Goal: Task Accomplishment & Management: Complete application form

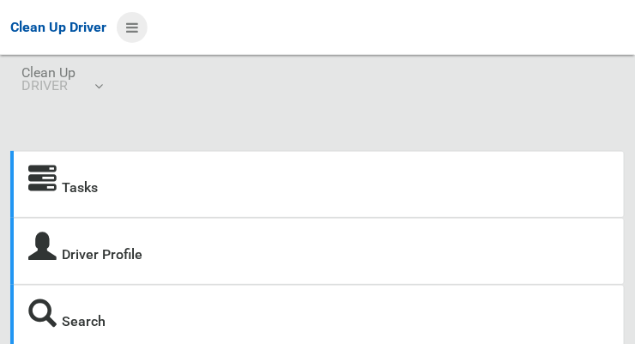
click at [129, 35] on icon at bounding box center [132, 27] width 12 height 29
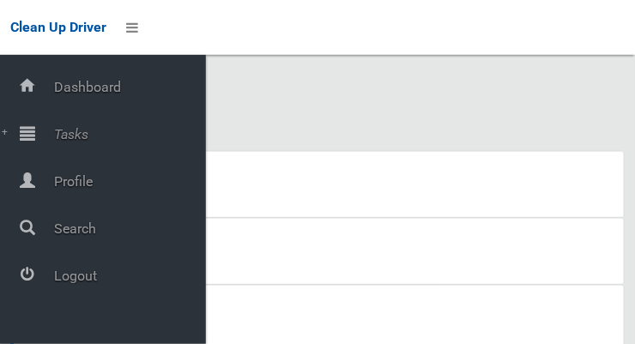
click at [35, 143] on div at bounding box center [27, 133] width 34 height 34
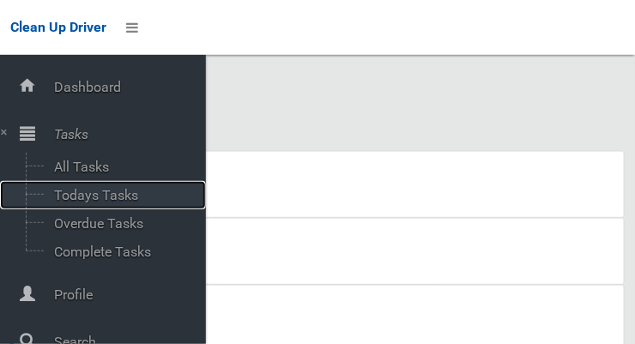
click at [70, 197] on span "Todays Tasks" at bounding box center [120, 195] width 143 height 16
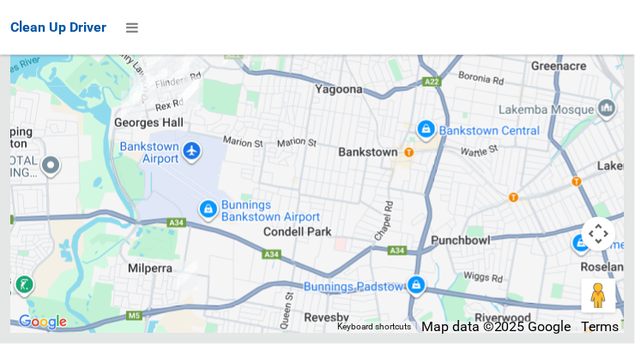
scroll to position [11915, 0]
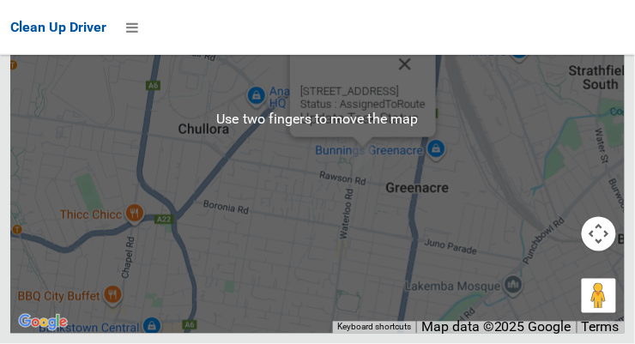
scroll to position [12338, 0]
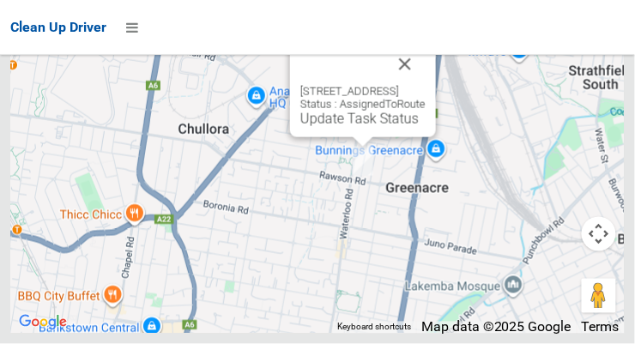
click at [426, 85] on button "Close" at bounding box center [405, 64] width 41 height 41
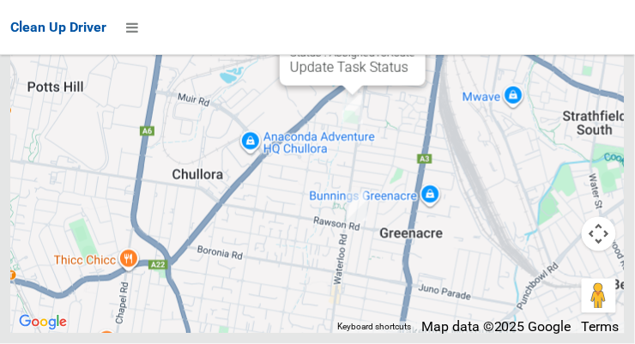
scroll to position [12336, 0]
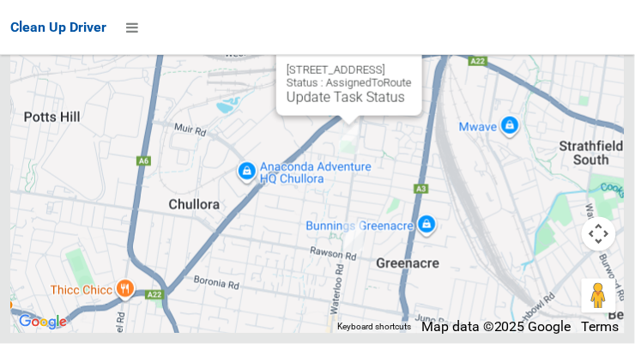
click at [412, 64] on button "Close" at bounding box center [391, 42] width 41 height 41
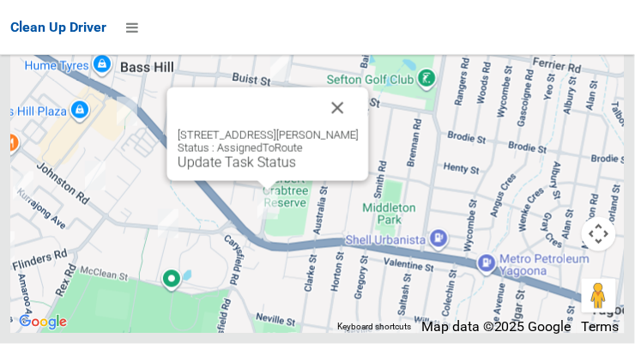
click at [352, 129] on button "Close" at bounding box center [338, 108] width 41 height 41
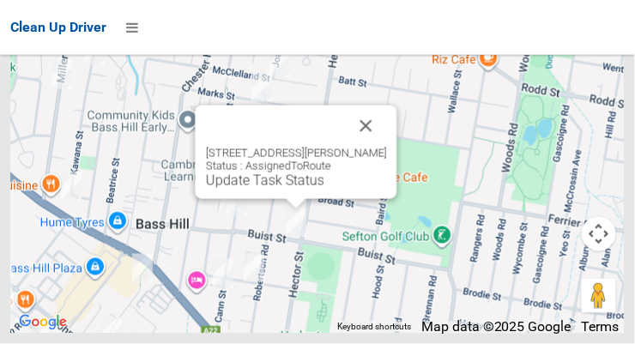
click at [379, 147] on button "Close" at bounding box center [366, 126] width 41 height 41
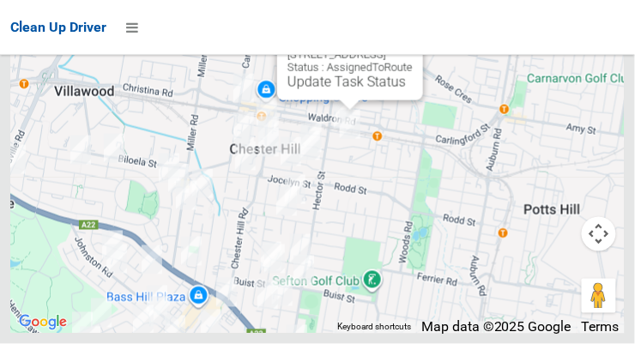
click at [413, 48] on button "Close" at bounding box center [392, 27] width 41 height 41
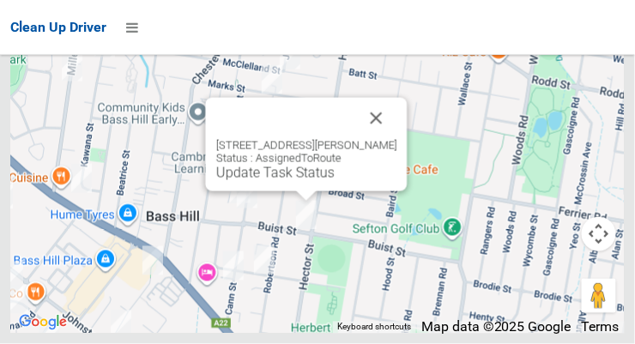
click at [375, 139] on button "Close" at bounding box center [376, 118] width 41 height 41
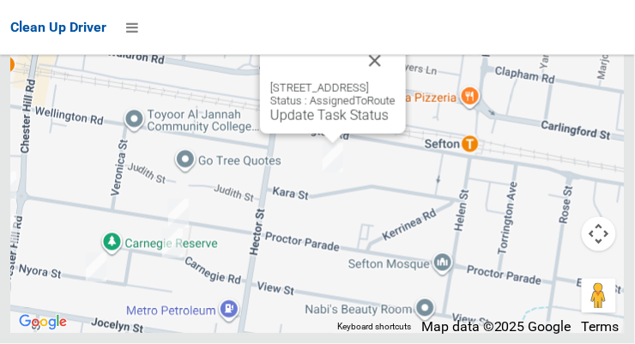
click at [396, 82] on button "Close" at bounding box center [375, 60] width 41 height 41
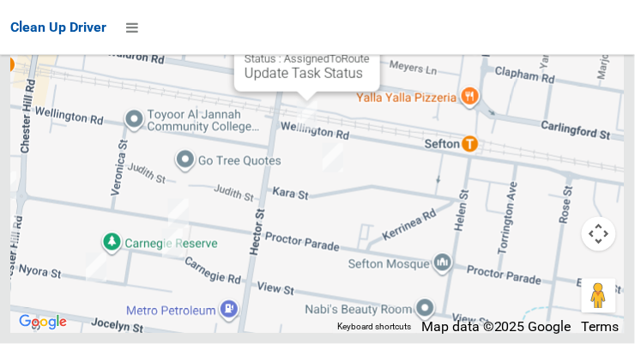
click at [370, 39] on button "Close" at bounding box center [349, 18] width 41 height 41
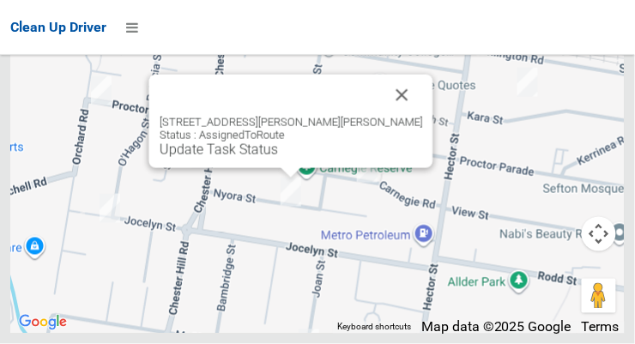
click at [382, 116] on button "Close" at bounding box center [402, 95] width 41 height 41
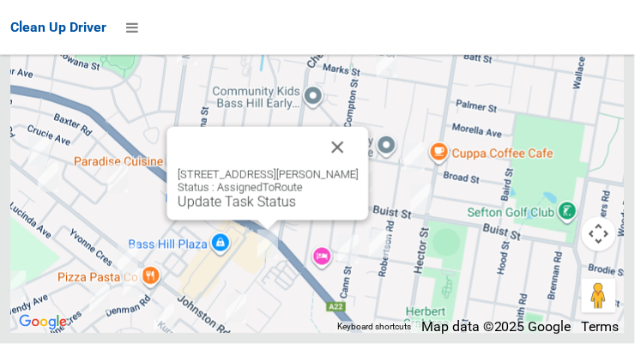
click at [352, 168] on button "Close" at bounding box center [338, 147] width 41 height 41
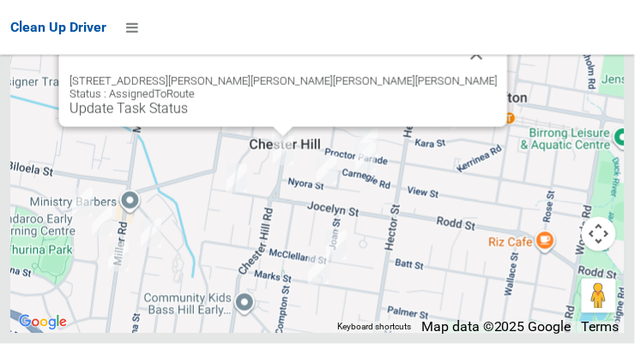
click at [457, 75] on button "Close" at bounding box center [477, 53] width 41 height 41
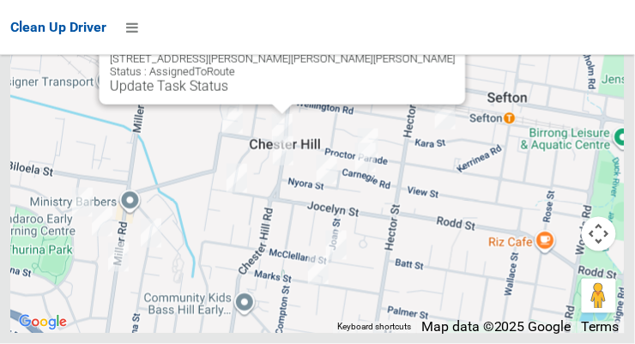
click at [415, 52] on button "Close" at bounding box center [435, 31] width 41 height 41
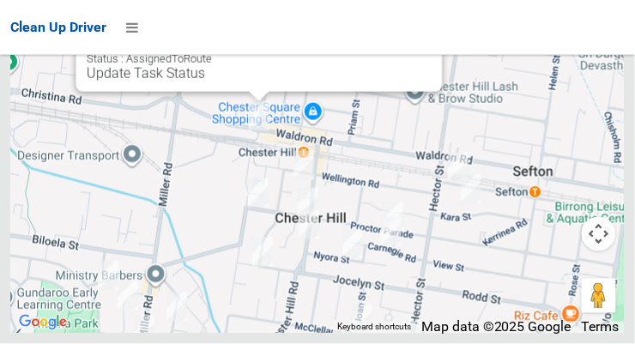
click at [391, 39] on button "Close" at bounding box center [411, 18] width 41 height 41
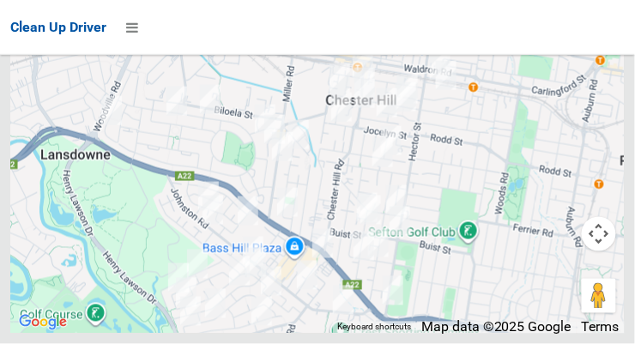
scroll to position [11731, 0]
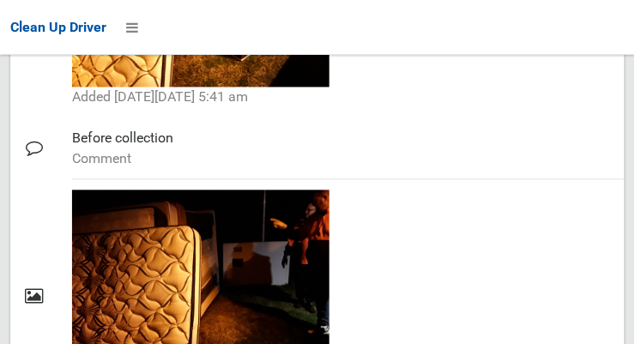
scroll to position [1603, 0]
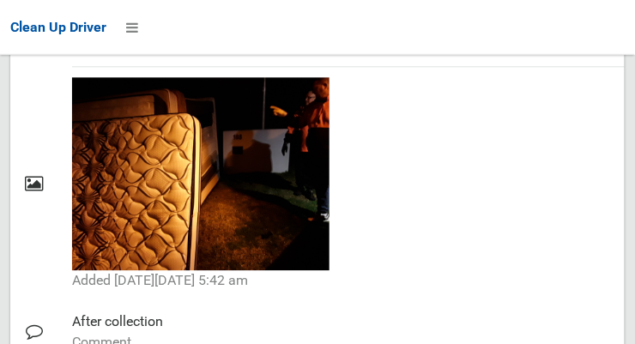
scroll to position [1603, 0]
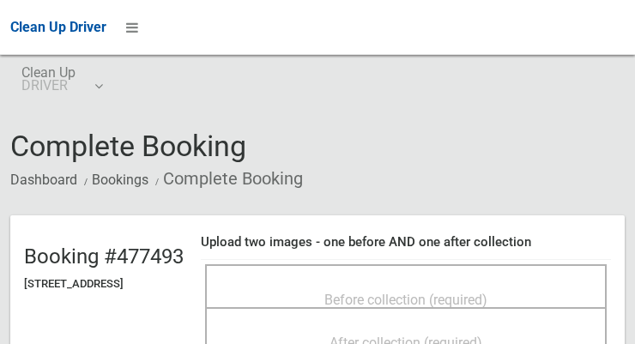
click at [437, 293] on span "Before collection (required)" at bounding box center [406, 300] width 163 height 16
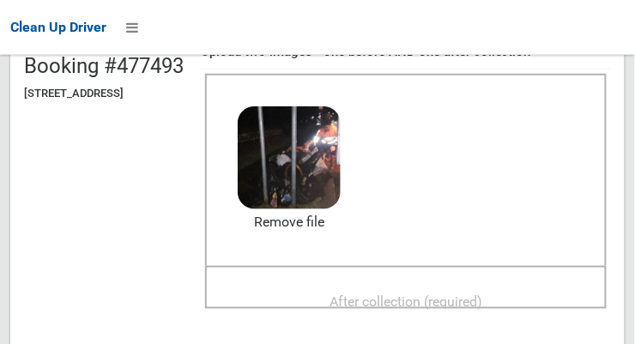
scroll to position [191, 0]
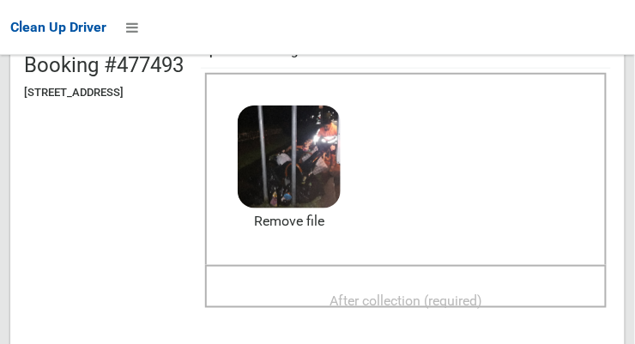
click at [443, 306] on span "After collection (required)" at bounding box center [406, 301] width 153 height 16
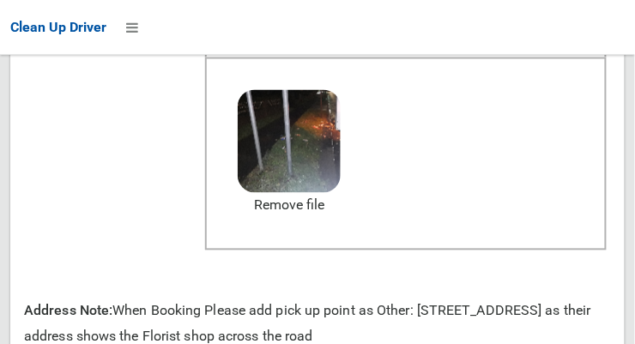
scroll to position [1085, 0]
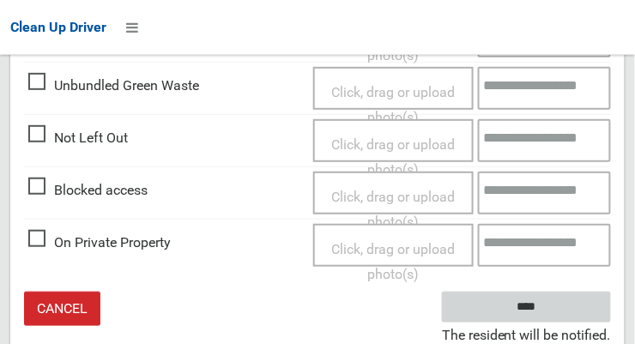
click at [571, 310] on input "****" at bounding box center [526, 308] width 169 height 32
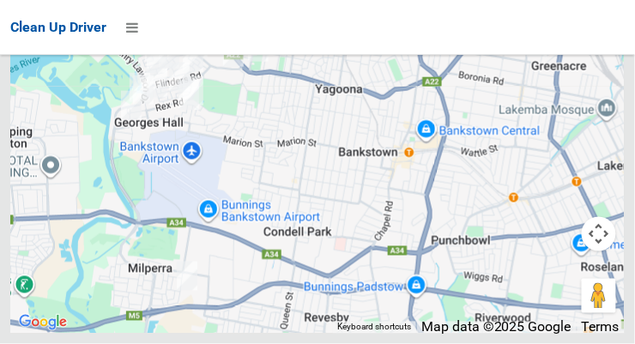
scroll to position [11476, 0]
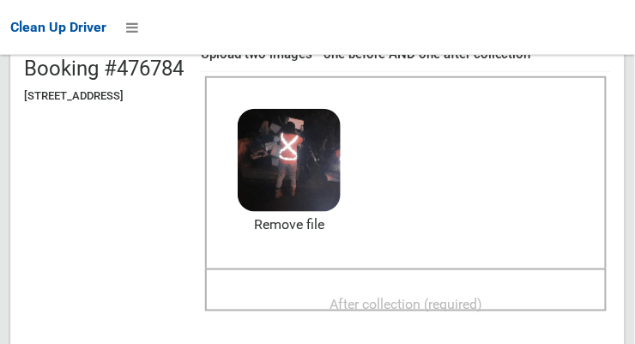
scroll to position [195, 0]
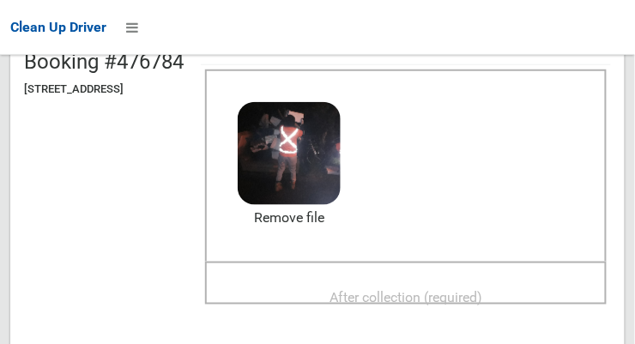
click at [451, 294] on span "After collection (required)" at bounding box center [406, 297] width 153 height 16
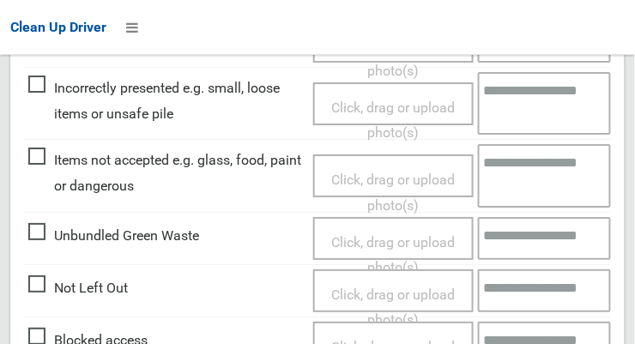
scroll to position [883, 0]
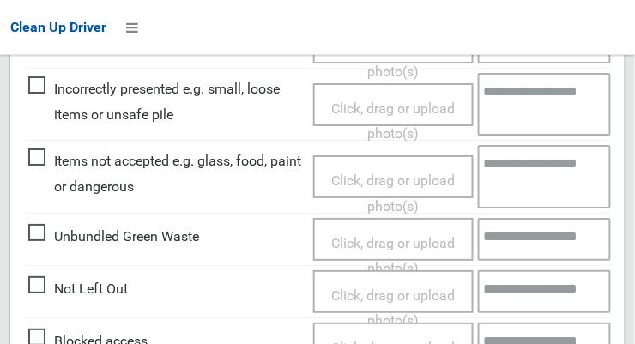
click at [416, 173] on span "Click, drag or upload photo(s)" at bounding box center [393, 194] width 124 height 42
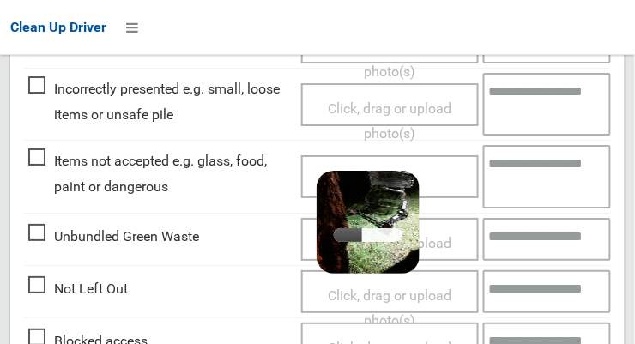
click at [536, 173] on textarea at bounding box center [547, 176] width 129 height 63
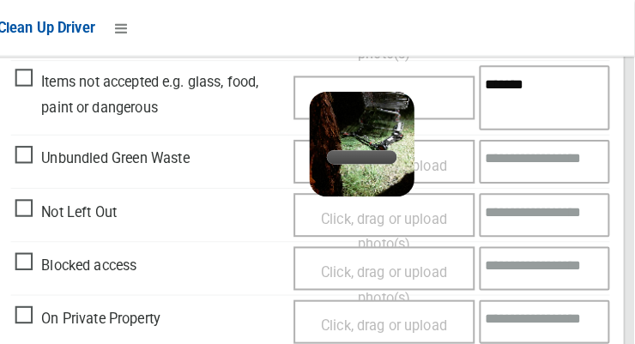
scroll to position [965, 0]
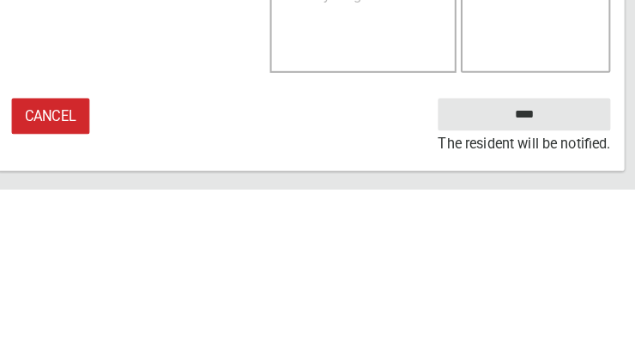
type textarea "*******"
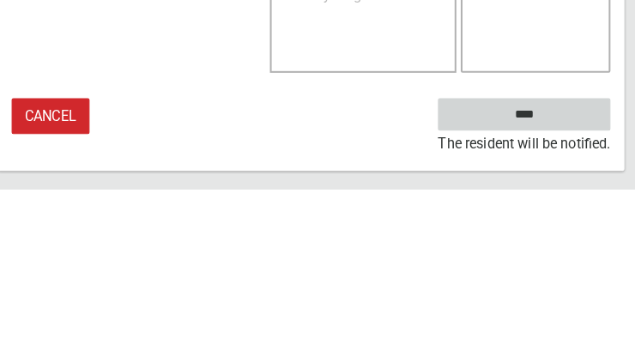
click at [568, 269] on input "****" at bounding box center [526, 271] width 169 height 32
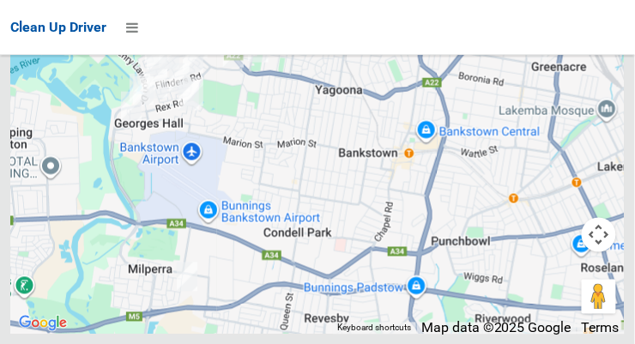
scroll to position [11977, 0]
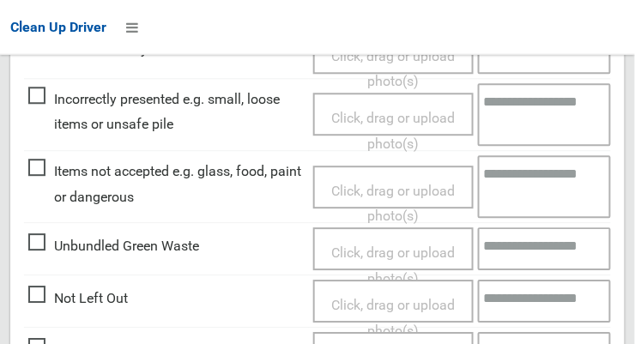
scroll to position [651, 0]
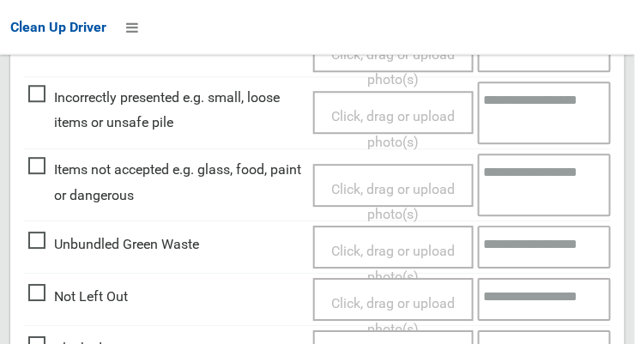
click at [384, 190] on span "Click, drag or upload photo(s)" at bounding box center [393, 203] width 124 height 42
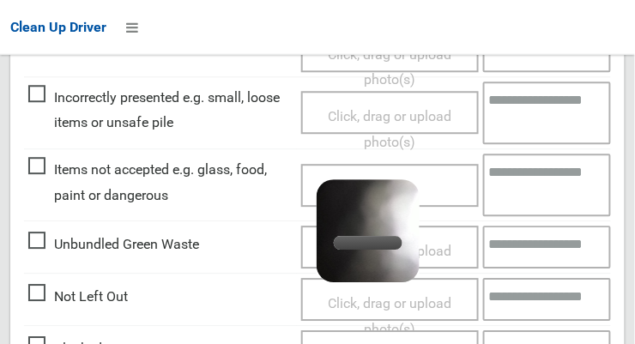
click at [526, 188] on textarea at bounding box center [547, 186] width 129 height 63
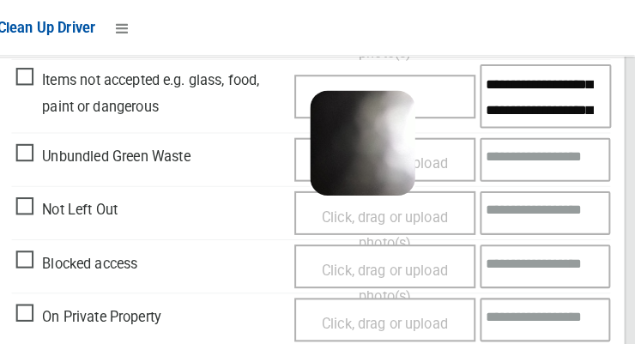
scroll to position [49, 0]
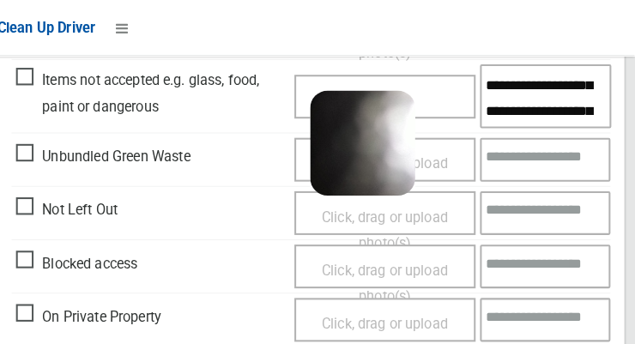
click at [561, 86] on textarea "**********" at bounding box center [547, 95] width 129 height 63
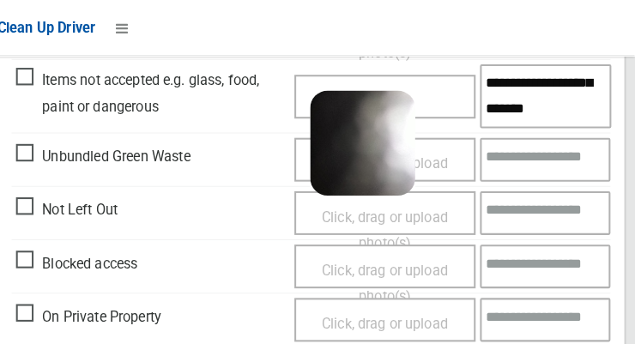
scroll to position [100, 0]
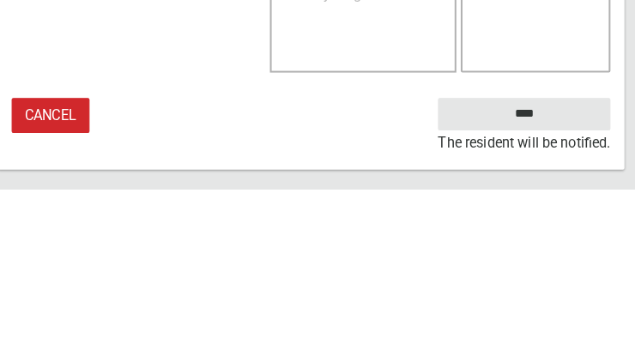
type textarea "**********"
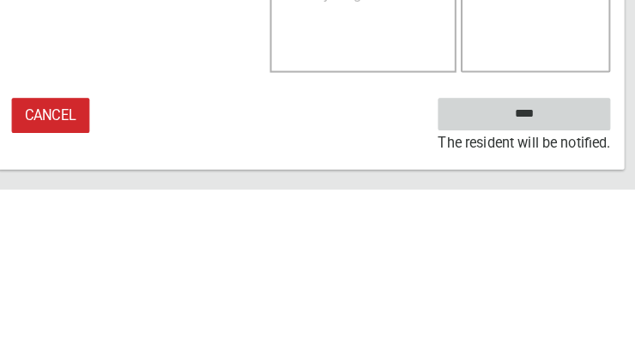
click at [582, 287] on input "****" at bounding box center [526, 271] width 169 height 32
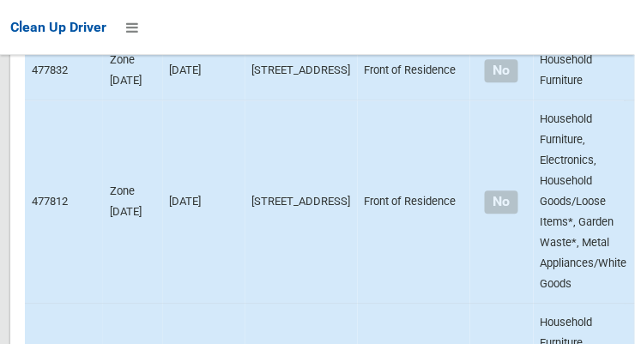
scroll to position [12338, 0]
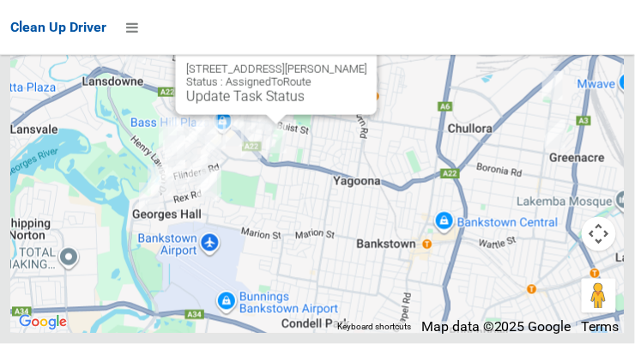
click at [270, 105] on link "Update Task Status" at bounding box center [245, 96] width 118 height 16
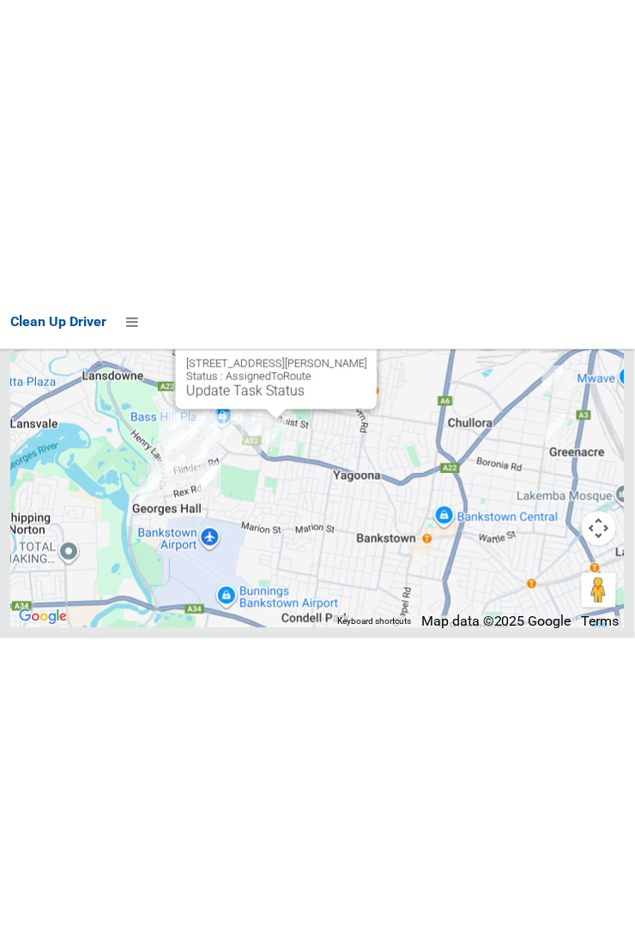
scroll to position [11787, 0]
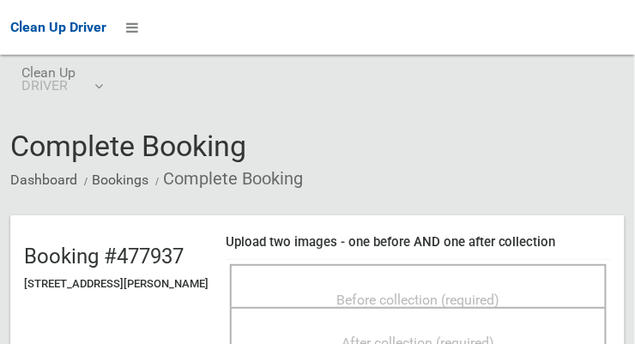
click at [402, 292] on span "Before collection (required)" at bounding box center [418, 300] width 163 height 16
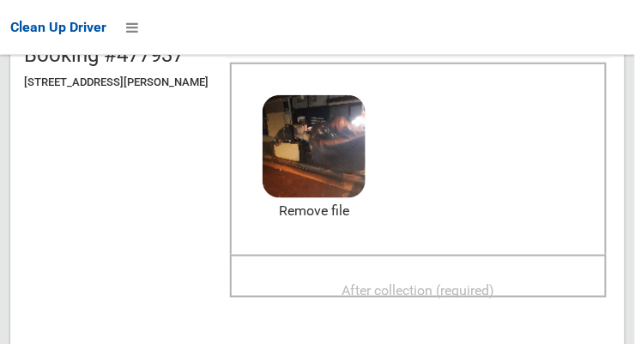
scroll to position [201, 0]
click at [460, 288] on span "After collection (required)" at bounding box center [419, 291] width 153 height 16
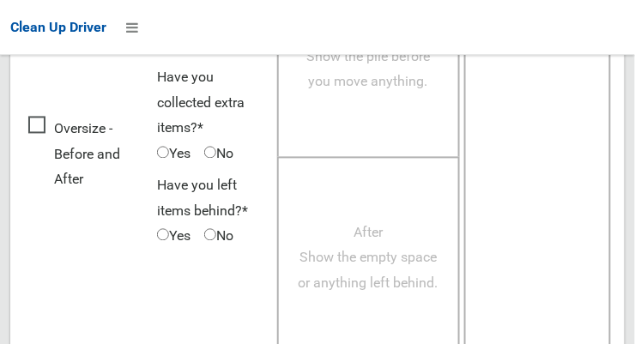
scroll to position [1552, 0]
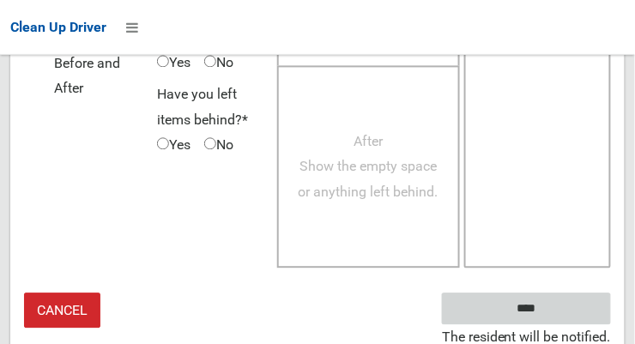
click at [561, 299] on input "****" at bounding box center [526, 309] width 169 height 32
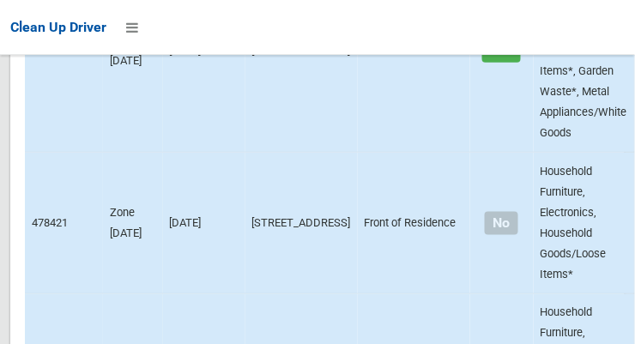
scroll to position [12338, 0]
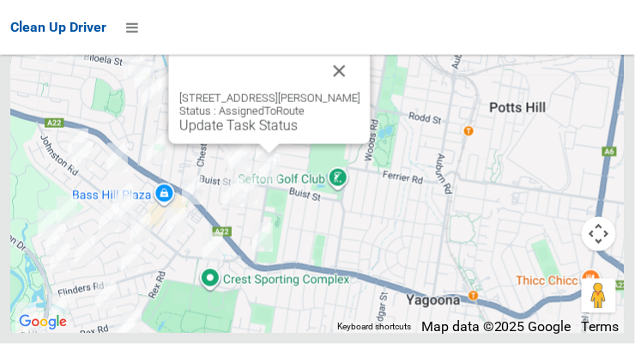
click at [273, 134] on link "Update Task Status" at bounding box center [238, 126] width 118 height 16
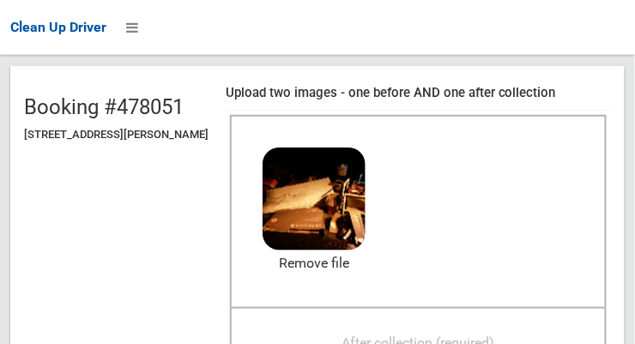
scroll to position [149, 0]
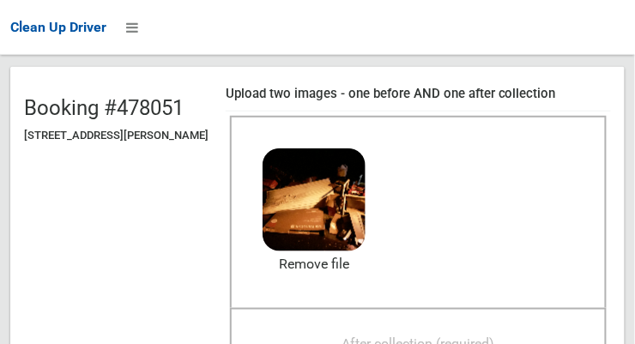
click at [439, 340] on span "After collection (required)" at bounding box center [419, 344] width 153 height 16
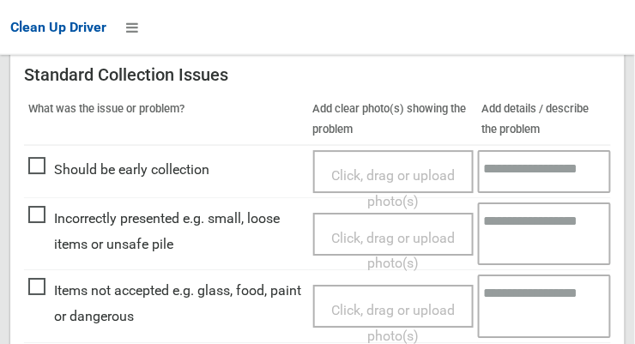
scroll to position [760, 0]
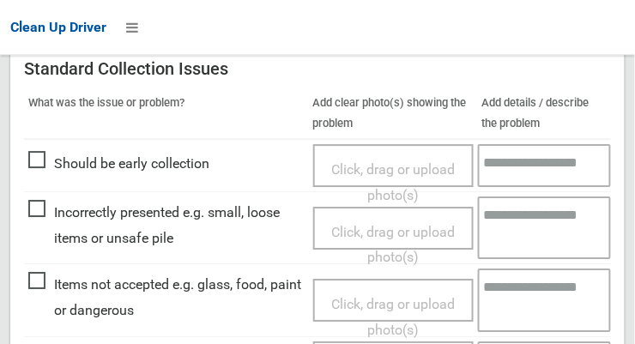
click at [387, 296] on span "Click, drag or upload photo(s)" at bounding box center [393, 317] width 124 height 42
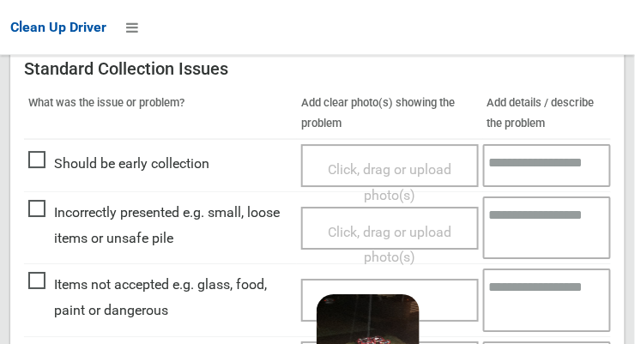
click at [521, 295] on textarea at bounding box center [547, 300] width 129 height 63
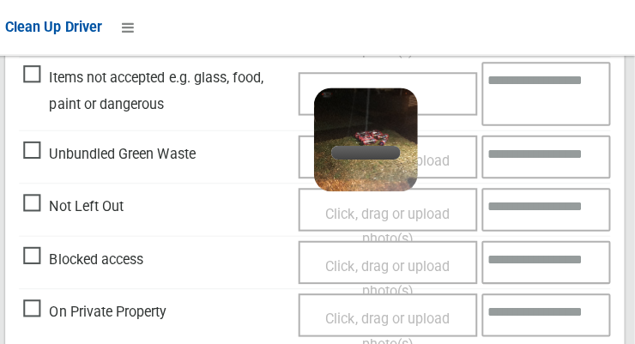
scroll to position [965, 0]
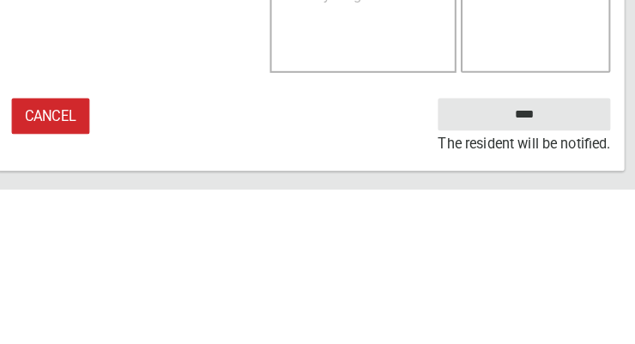
type textarea "***"
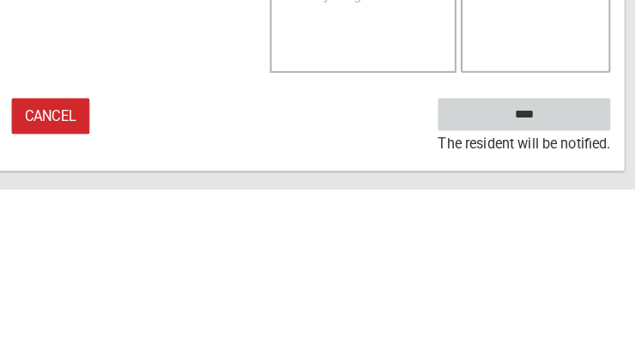
click at [576, 263] on input "****" at bounding box center [526, 271] width 169 height 32
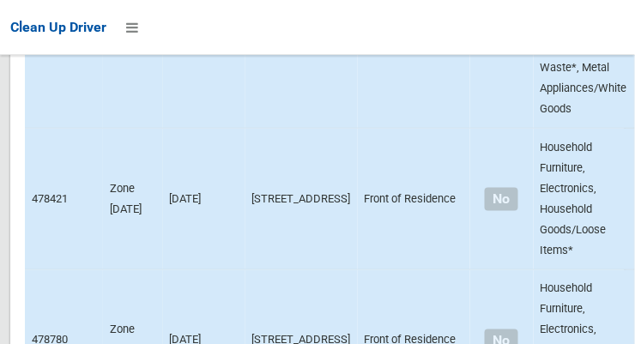
scroll to position [12338, 0]
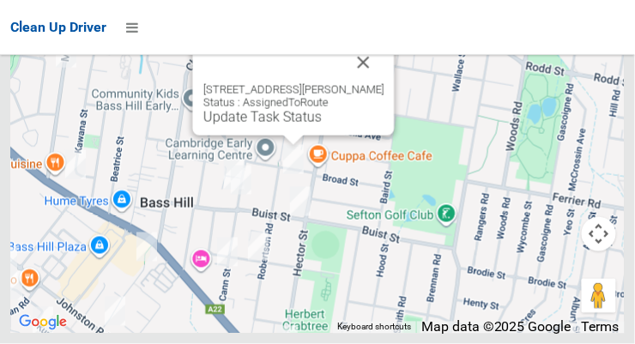
click at [282, 125] on link "Update Task Status" at bounding box center [262, 117] width 118 height 16
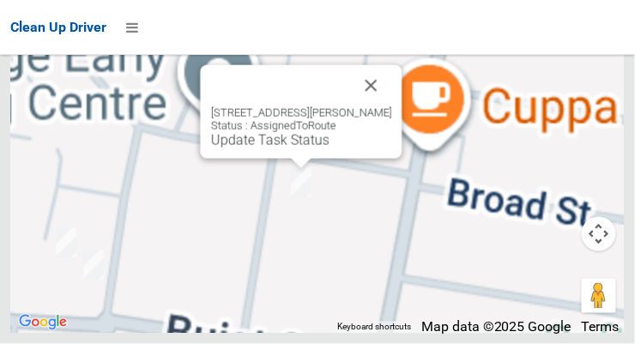
click at [392, 106] on button "Close" at bounding box center [371, 85] width 41 height 41
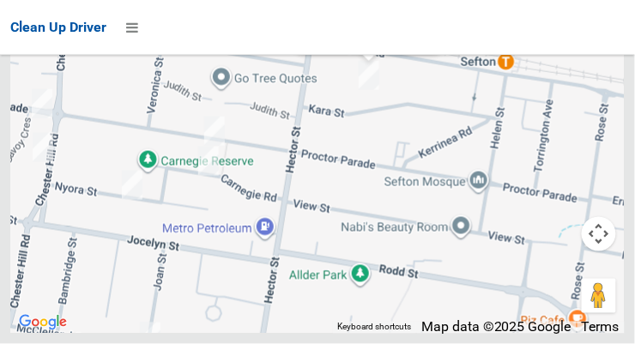
click at [385, 41] on link "Update Task Status" at bounding box center [365, 33] width 118 height 16
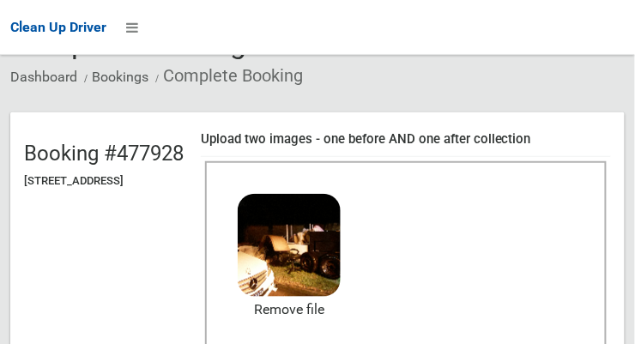
scroll to position [185, 0]
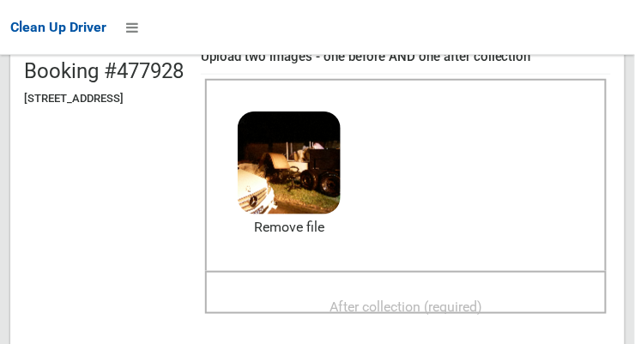
click at [444, 300] on span "After collection (required)" at bounding box center [406, 307] width 153 height 16
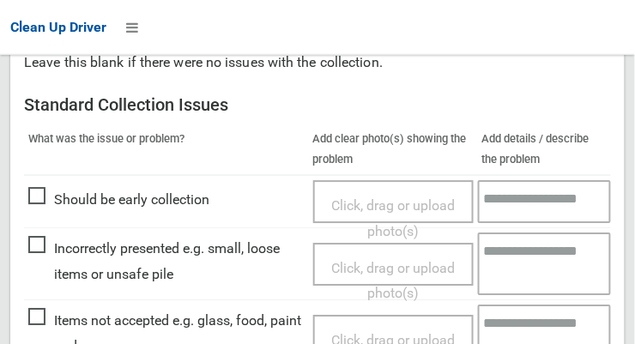
scroll to position [725, 0]
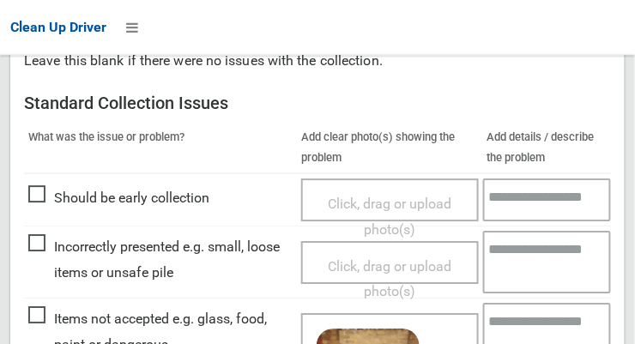
click at [514, 319] on textarea at bounding box center [547, 334] width 129 height 63
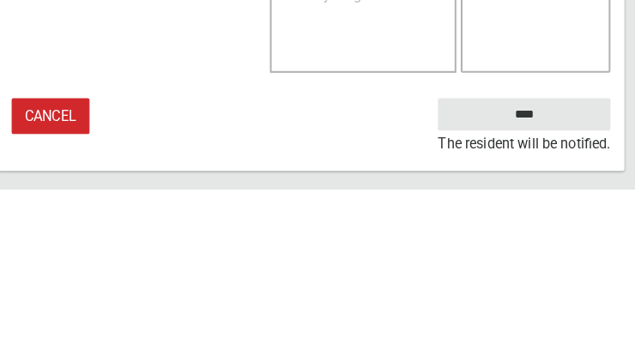
type textarea "*****"
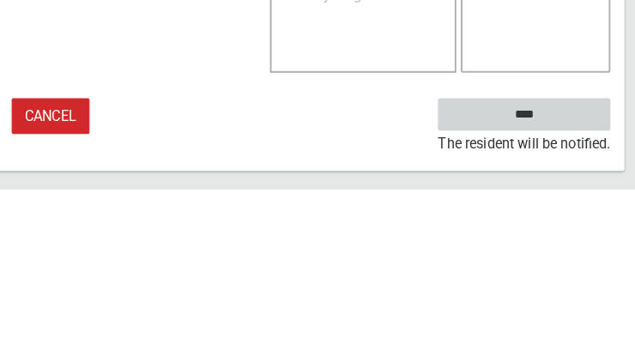
click at [575, 264] on input "****" at bounding box center [526, 271] width 169 height 32
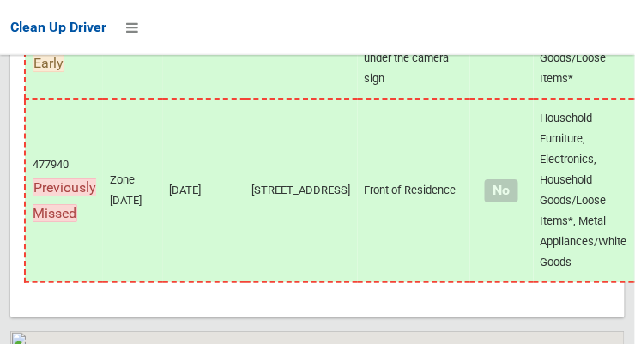
scroll to position [12338, 0]
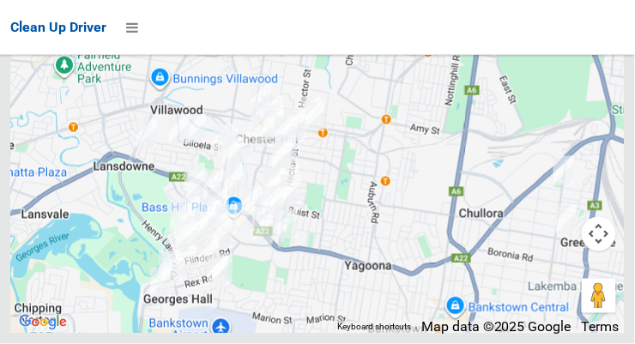
click at [318, 130] on img at bounding box center [311, 111] width 34 height 43
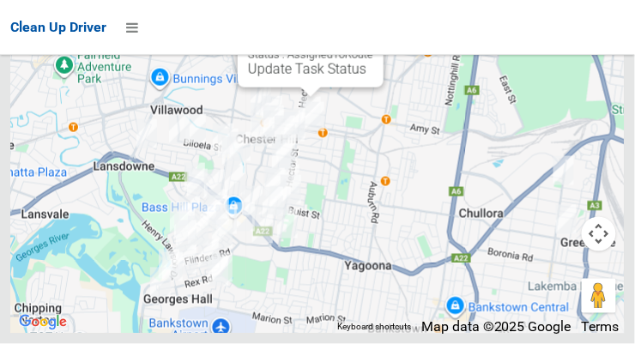
click at [308, 77] on link "Update Task Status" at bounding box center [307, 69] width 118 height 16
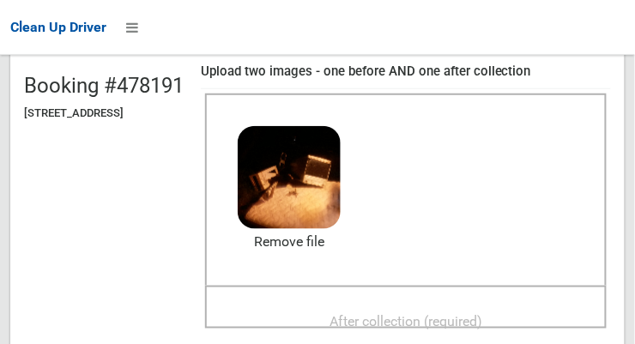
scroll to position [167, 0]
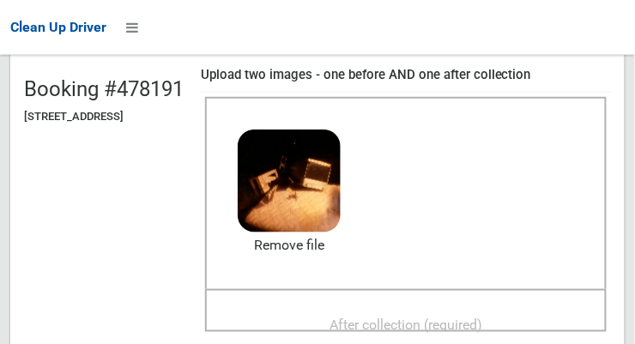
click at [440, 317] on span "After collection (required)" at bounding box center [406, 325] width 153 height 16
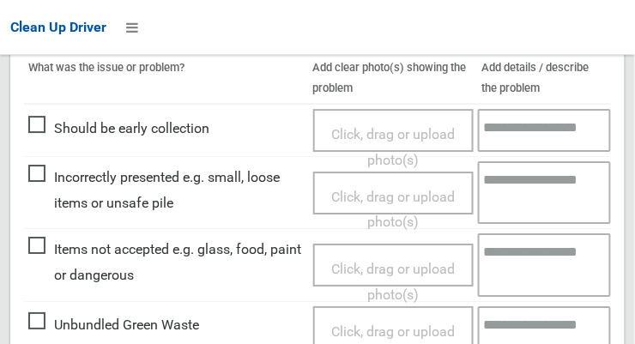
scroll to position [797, 0]
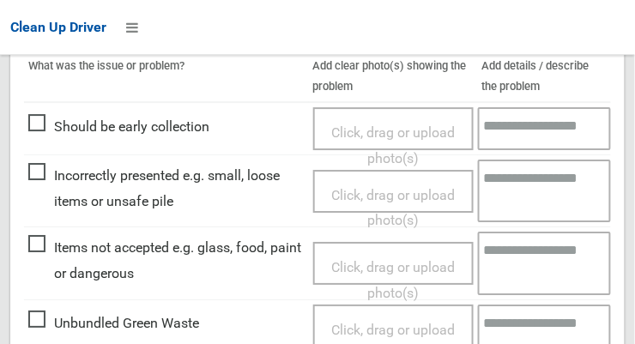
click at [373, 259] on span "Click, drag or upload photo(s)" at bounding box center [393, 280] width 124 height 42
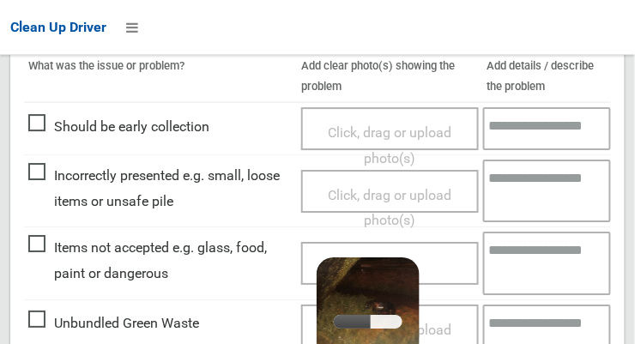
click at [519, 258] on textarea at bounding box center [547, 263] width 129 height 63
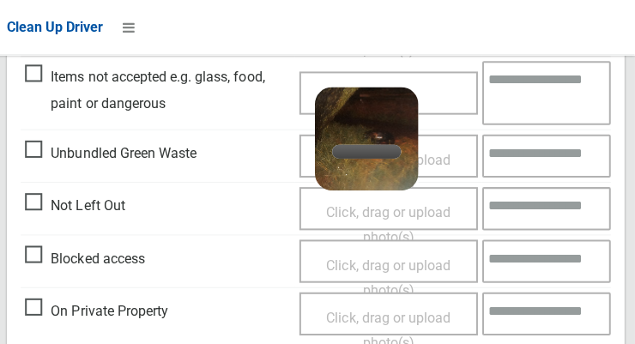
scroll to position [965, 0]
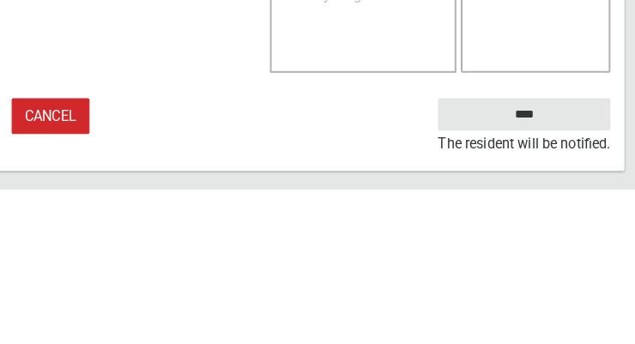
type textarea "**********"
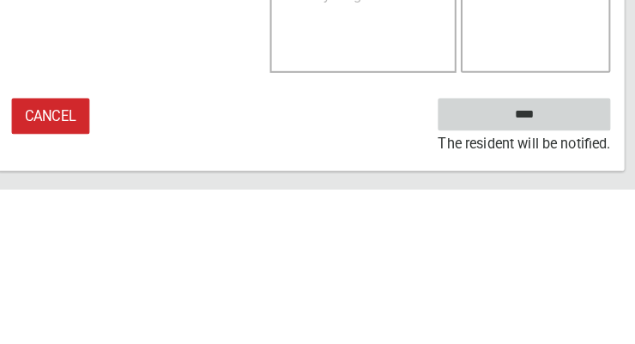
click at [579, 264] on input "****" at bounding box center [526, 271] width 169 height 32
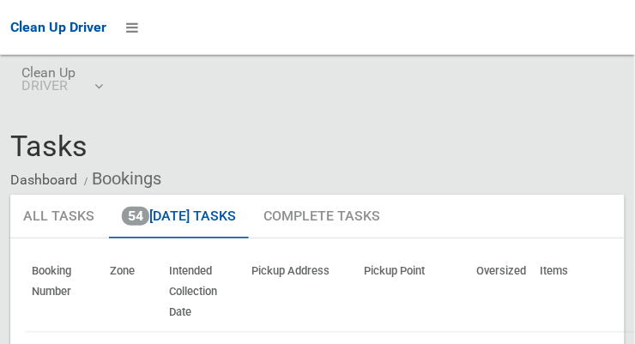
click at [625, 144] on div "Tasks Dashboard Bookings" at bounding box center [317, 162] width 615 height 64
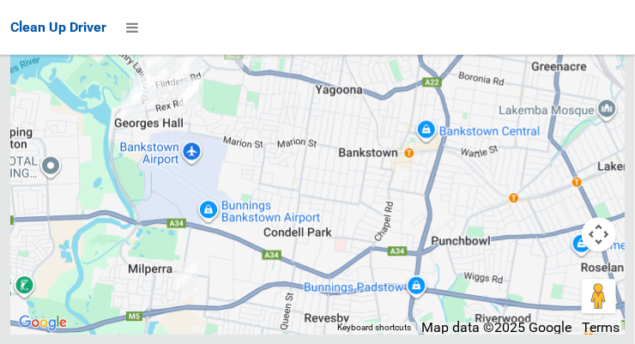
scroll to position [12338, 0]
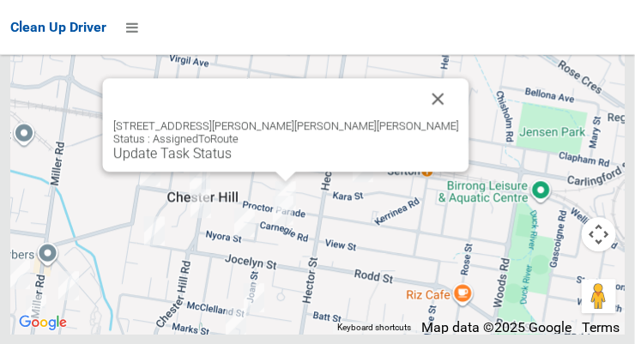
click at [232, 161] on link "Update Task Status" at bounding box center [172, 153] width 118 height 16
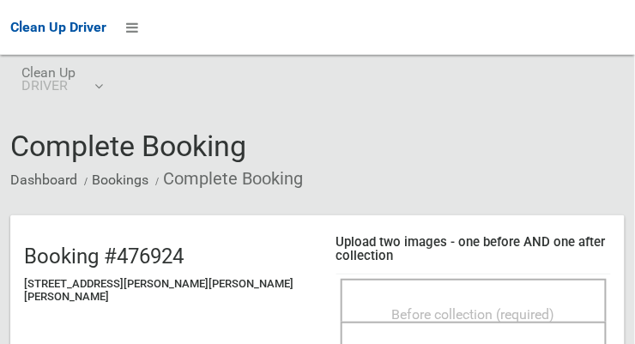
click at [441, 306] on span "Before collection (required)" at bounding box center [473, 314] width 163 height 16
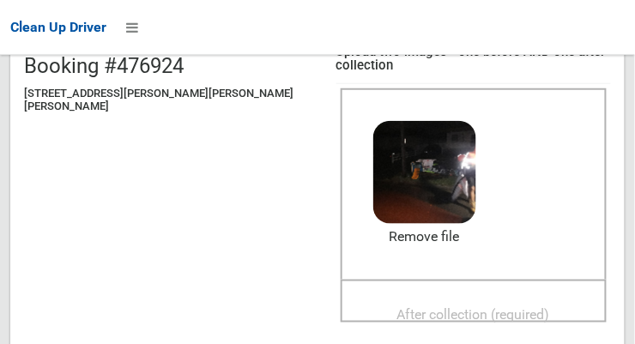
scroll to position [194, 0]
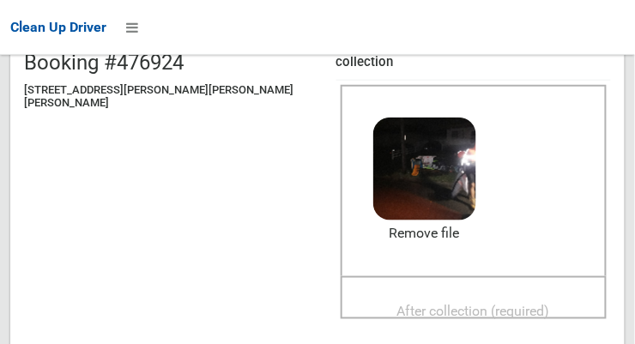
click at [471, 304] on span "After collection (required)" at bounding box center [473, 312] width 153 height 16
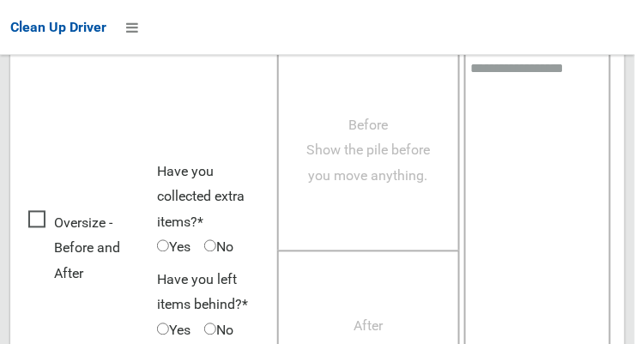
scroll to position [1552, 0]
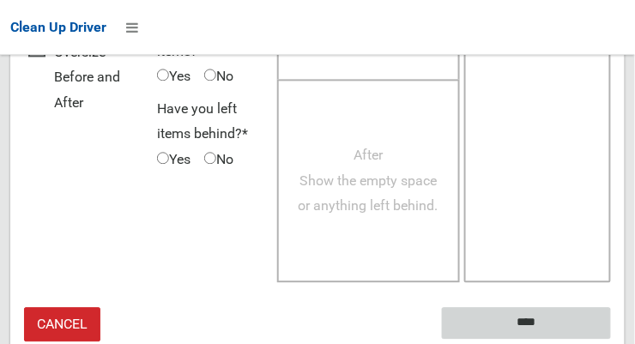
click at [563, 307] on input "****" at bounding box center [526, 323] width 169 height 32
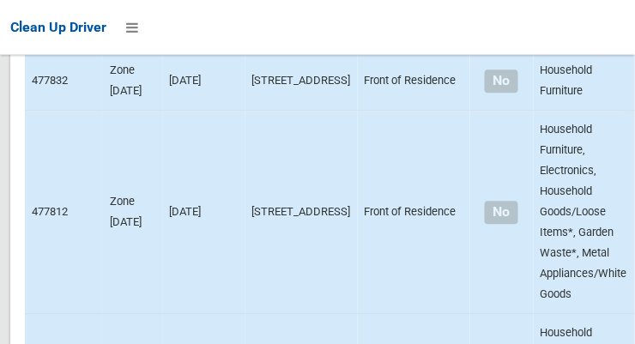
scroll to position [12338, 0]
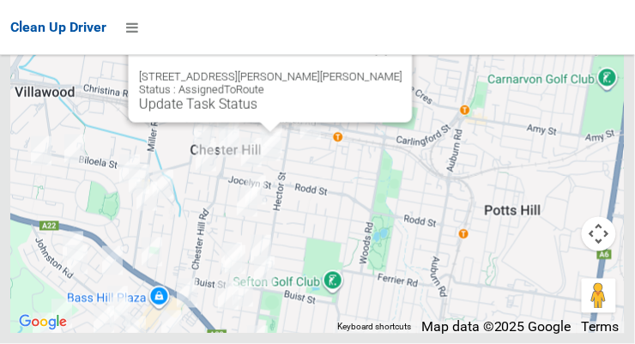
click at [258, 112] on link "Update Task Status" at bounding box center [198, 104] width 118 height 16
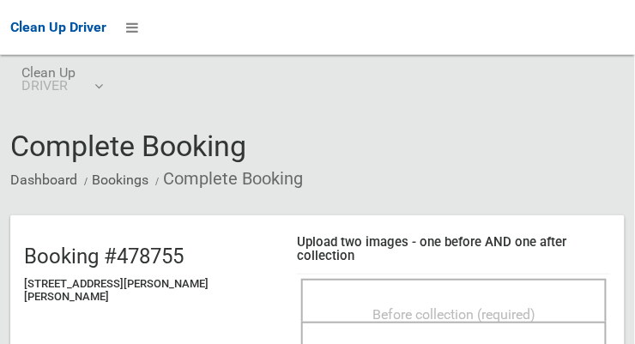
click at [475, 306] on span "Before collection (required)" at bounding box center [454, 314] width 163 height 16
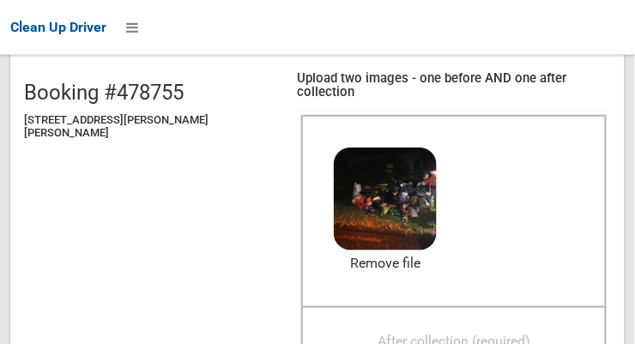
scroll to position [191, 0]
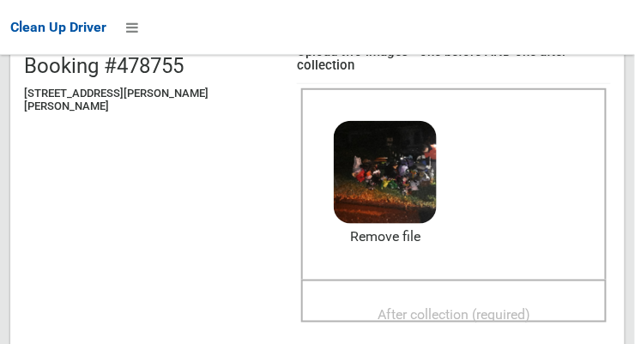
click at [476, 307] on span "After collection (required)" at bounding box center [454, 315] width 153 height 16
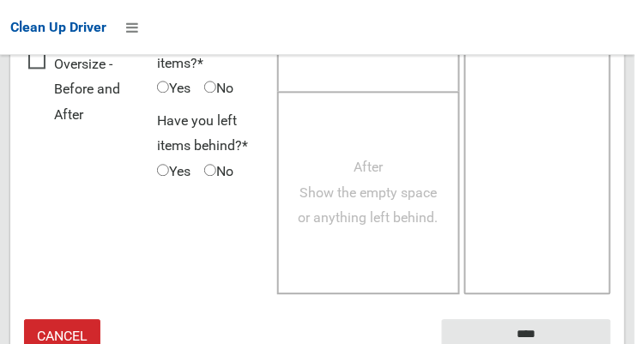
scroll to position [1552, 0]
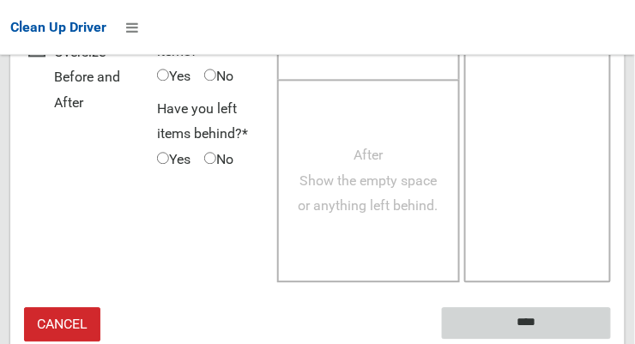
click at [573, 307] on input "****" at bounding box center [526, 323] width 169 height 32
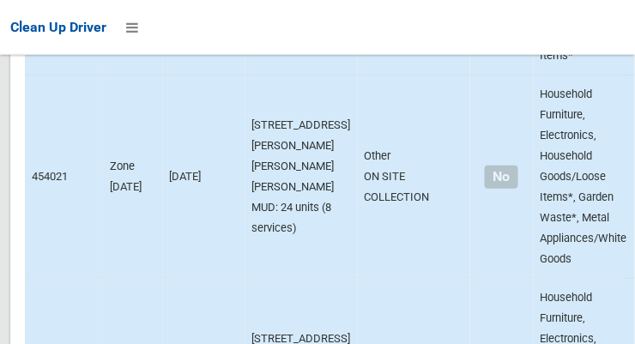
scroll to position [12338, 0]
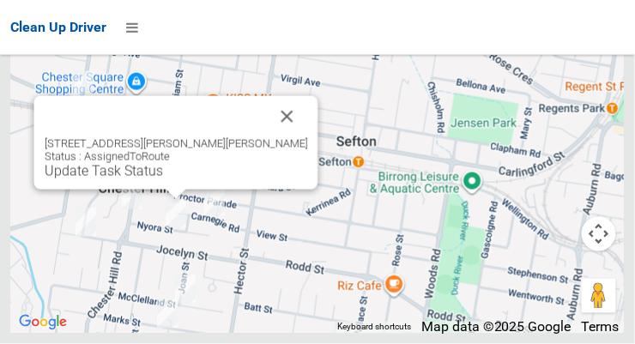
click at [163, 179] on link "Update Task Status" at bounding box center [104, 171] width 118 height 16
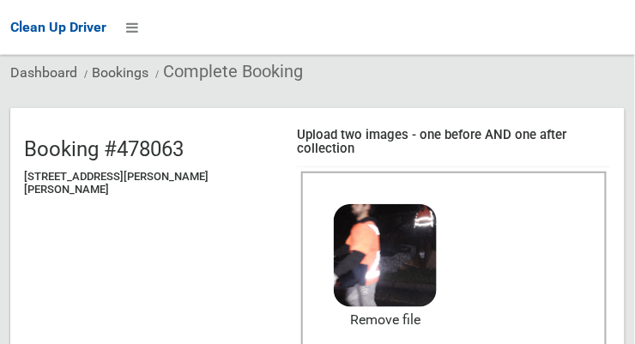
scroll to position [179, 0]
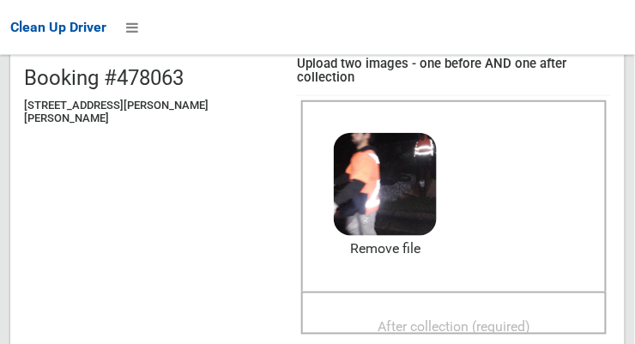
click at [452, 319] on span "After collection (required)" at bounding box center [454, 327] width 153 height 16
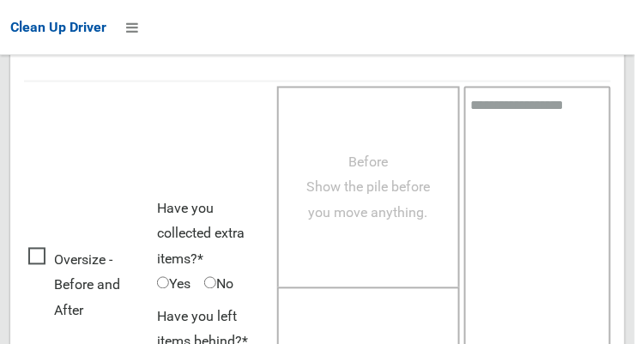
scroll to position [1552, 0]
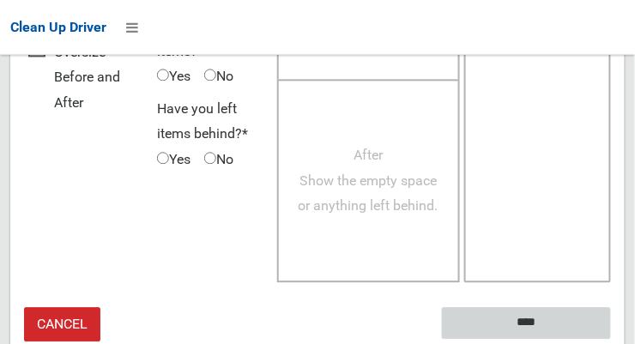
click at [567, 307] on input "****" at bounding box center [526, 323] width 169 height 32
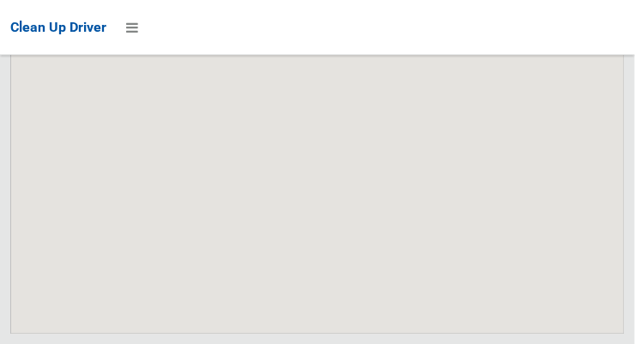
scroll to position [12338, 0]
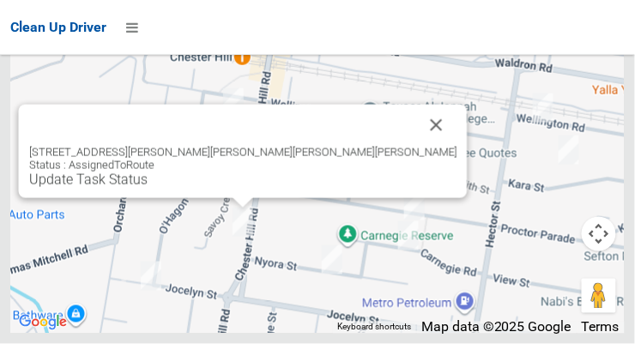
click at [416, 146] on button "Close" at bounding box center [436, 125] width 41 height 41
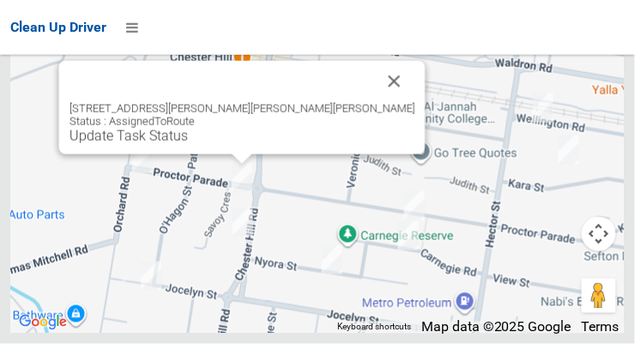
click at [374, 102] on button "Close" at bounding box center [394, 81] width 41 height 41
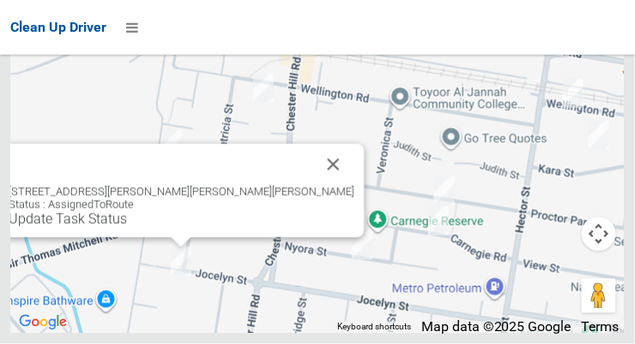
click at [313, 185] on button "Close" at bounding box center [333, 164] width 41 height 41
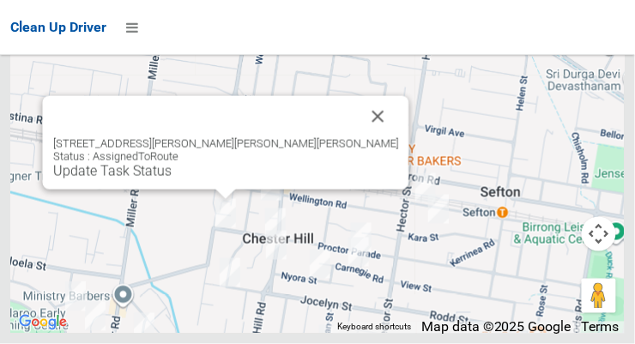
click at [358, 135] on button "Close" at bounding box center [378, 116] width 41 height 41
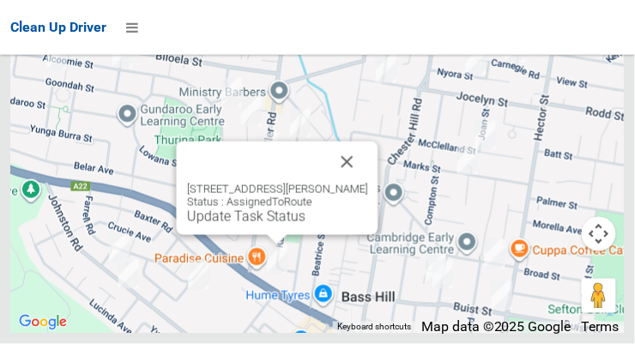
click at [367, 183] on button "Close" at bounding box center [347, 162] width 41 height 41
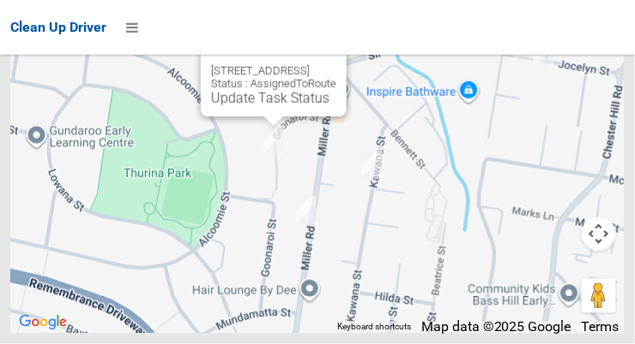
click at [337, 64] on button "Close" at bounding box center [315, 43] width 41 height 41
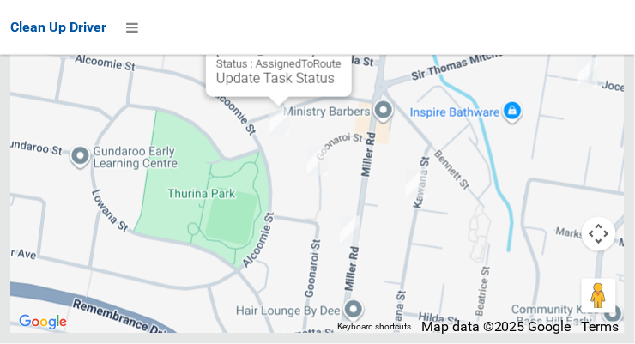
click at [342, 45] on button "Close" at bounding box center [320, 23] width 41 height 41
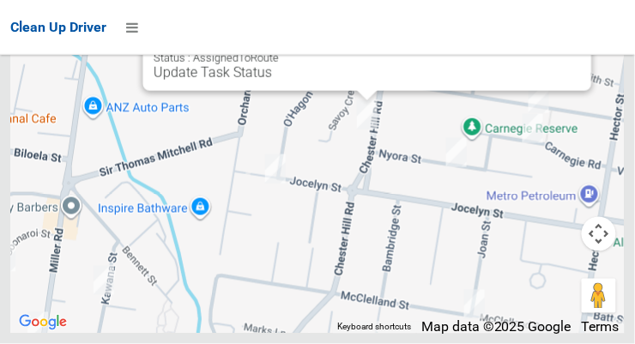
click at [272, 81] on link "Update Task Status" at bounding box center [213, 72] width 118 height 16
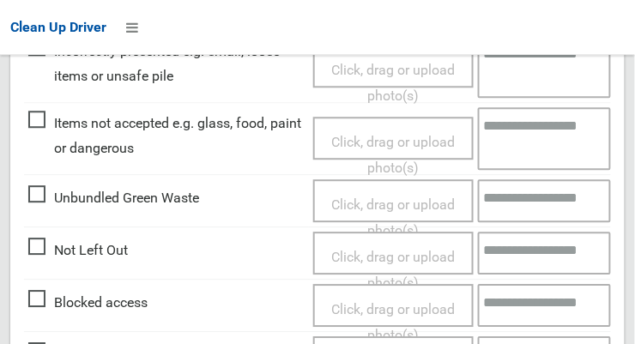
scroll to position [635, 0]
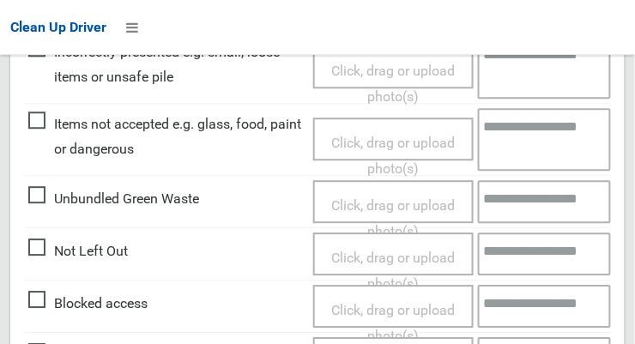
click at [388, 250] on span "Click, drag or upload photo(s)" at bounding box center [393, 271] width 124 height 42
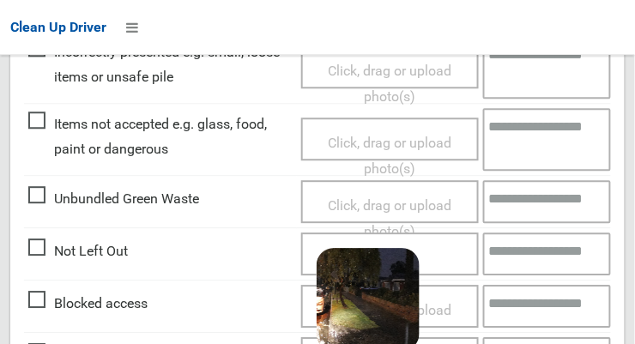
scroll to position [1253, 0]
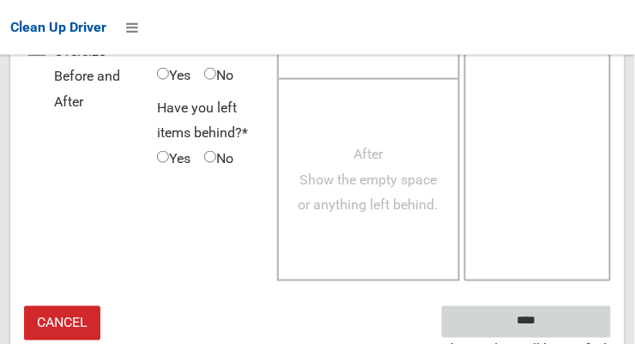
click at [565, 306] on input "****" at bounding box center [526, 322] width 169 height 32
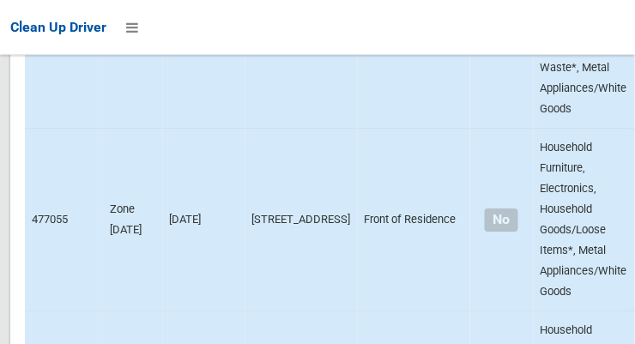
scroll to position [12338, 0]
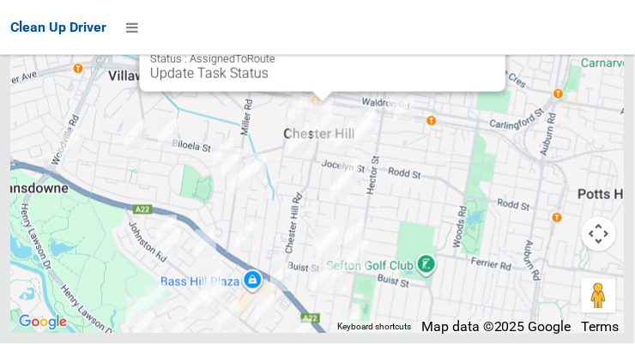
click at [269, 82] on link "Update Task Status" at bounding box center [209, 73] width 118 height 16
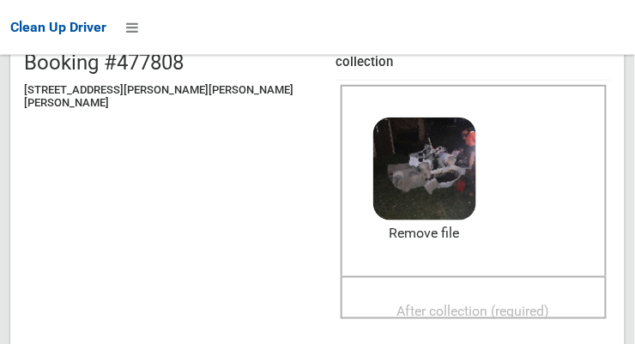
scroll to position [192, 0]
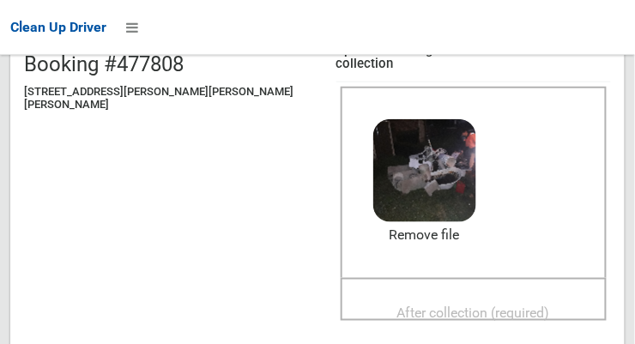
click at [481, 306] on span "After collection (required)" at bounding box center [473, 314] width 153 height 16
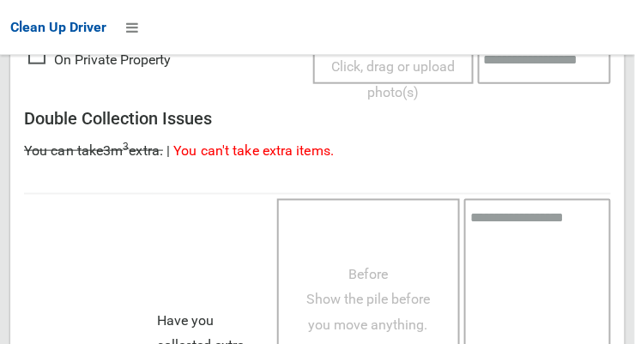
scroll to position [1552, 0]
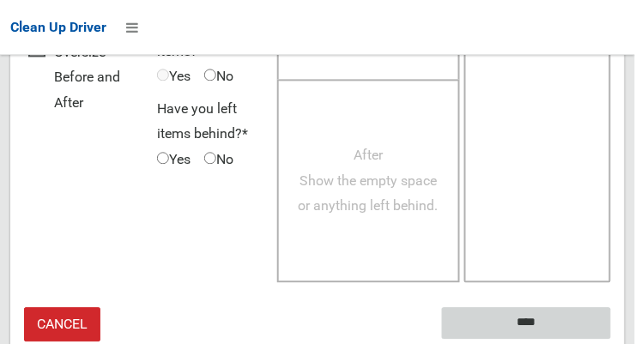
click at [552, 313] on input "****" at bounding box center [526, 323] width 169 height 32
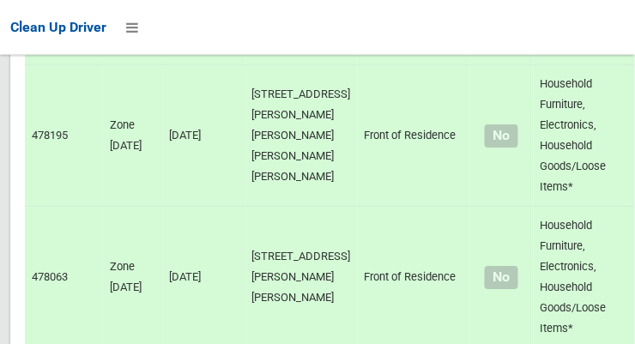
scroll to position [12338, 0]
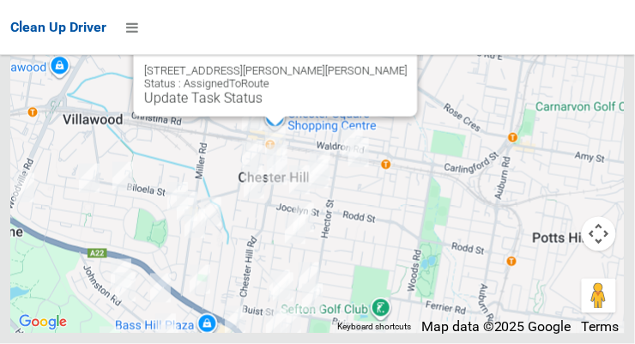
click at [264, 117] on div "2 Birriga Avenue, CHESTER HILL NSW 2162 Status : AssignedToRoute Update Task St…" at bounding box center [276, 70] width 284 height 94
click at [263, 106] on link "Update Task Status" at bounding box center [203, 98] width 118 height 16
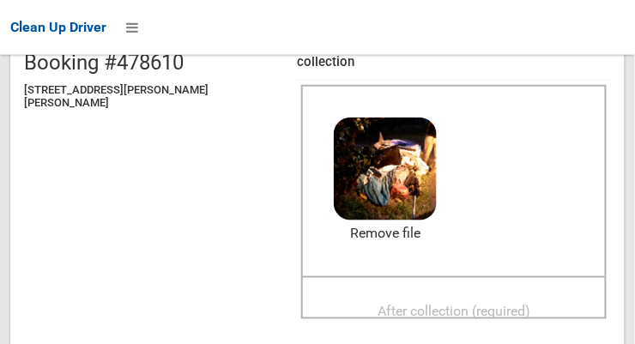
scroll to position [193, 0]
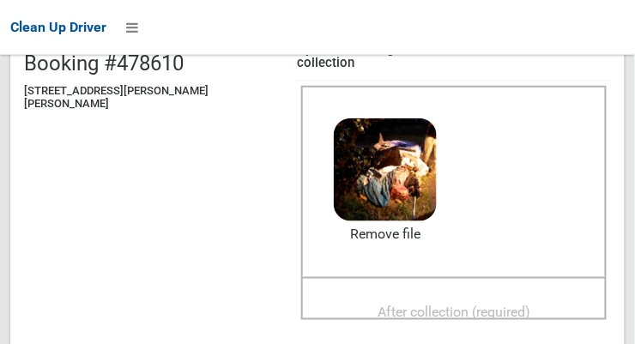
click at [466, 305] on span "After collection (required)" at bounding box center [454, 313] width 153 height 16
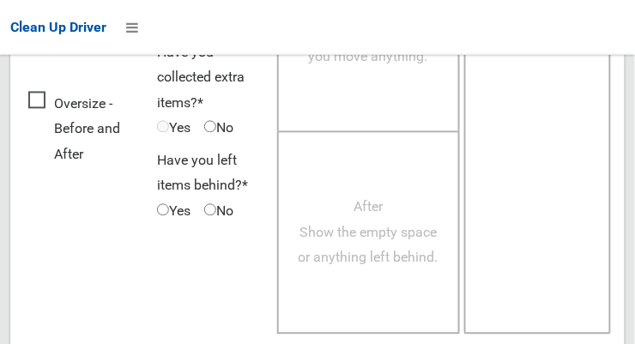
scroll to position [1552, 0]
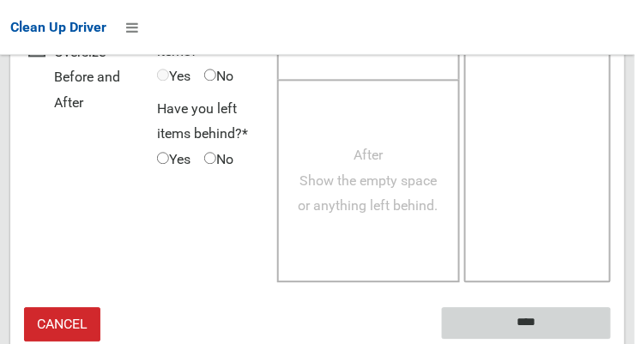
click at [575, 307] on input "****" at bounding box center [526, 323] width 169 height 32
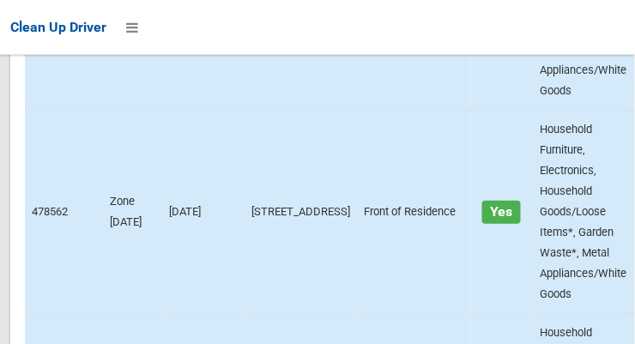
scroll to position [12338, 0]
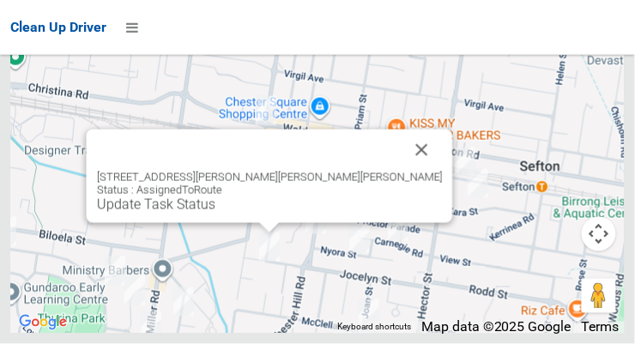
click at [215, 213] on link "Update Task Status" at bounding box center [156, 205] width 118 height 16
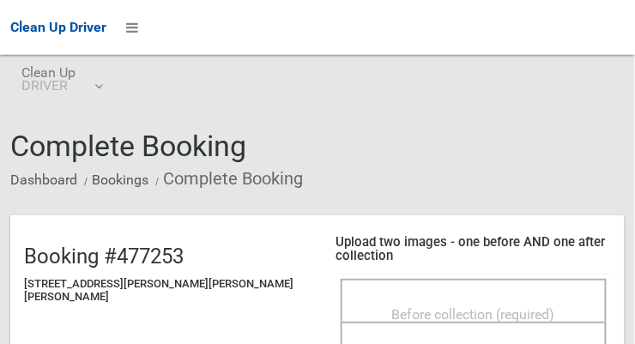
click at [453, 306] on span "Before collection (required)" at bounding box center [473, 314] width 163 height 16
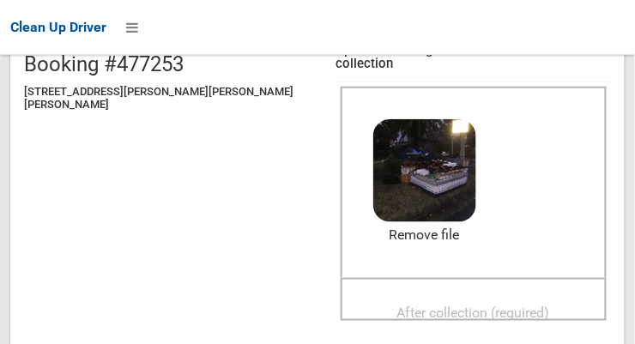
scroll to position [191, 0]
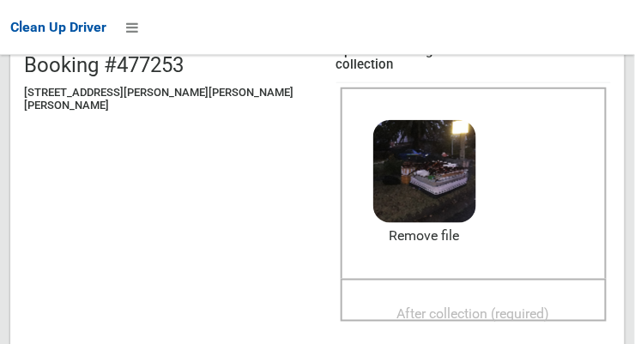
click at [430, 306] on span "After collection (required)" at bounding box center [473, 314] width 153 height 16
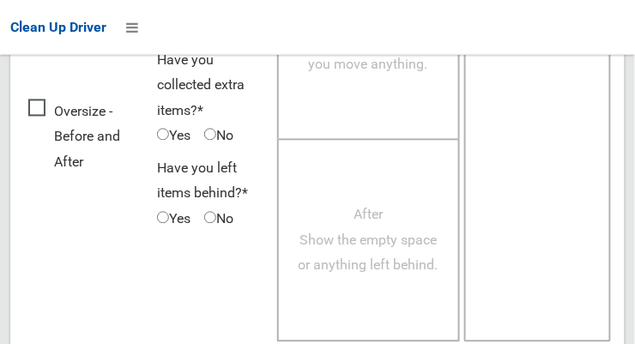
scroll to position [1552, 0]
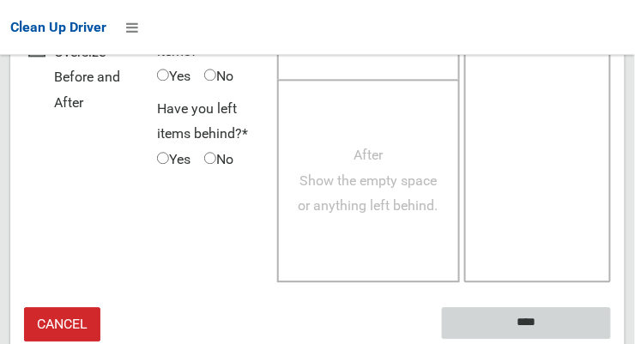
click at [561, 307] on input "****" at bounding box center [526, 323] width 169 height 32
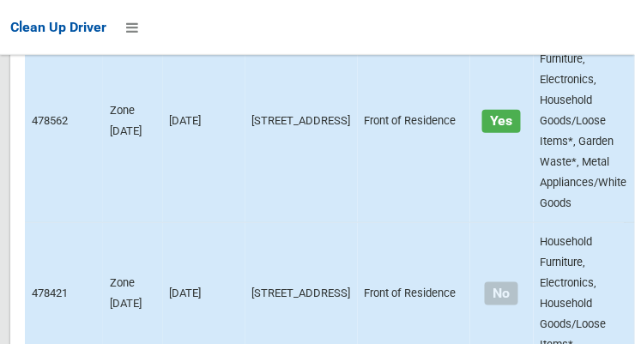
scroll to position [12338, 0]
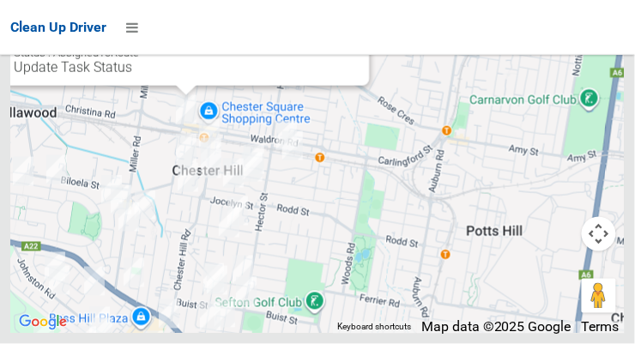
click at [132, 76] on link "Update Task Status" at bounding box center [73, 67] width 118 height 16
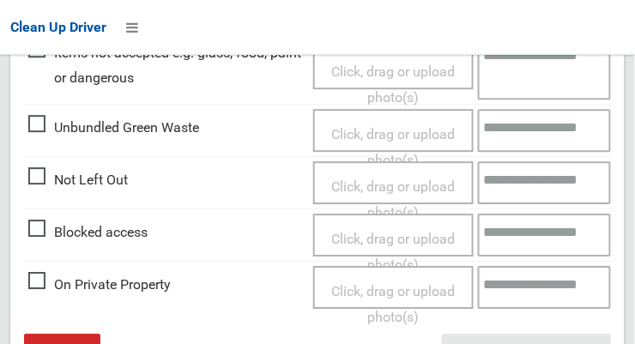
scroll to position [707, 0]
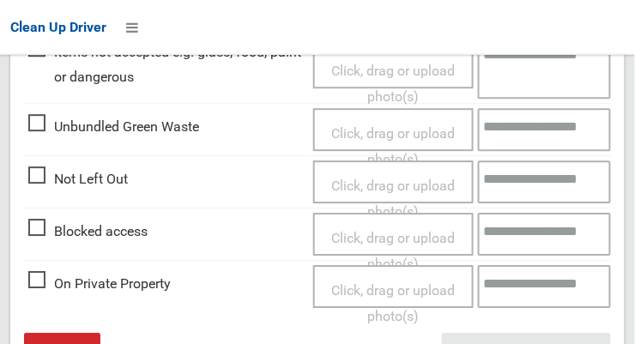
click at [426, 179] on span "Click, drag or upload photo(s)" at bounding box center [393, 200] width 124 height 42
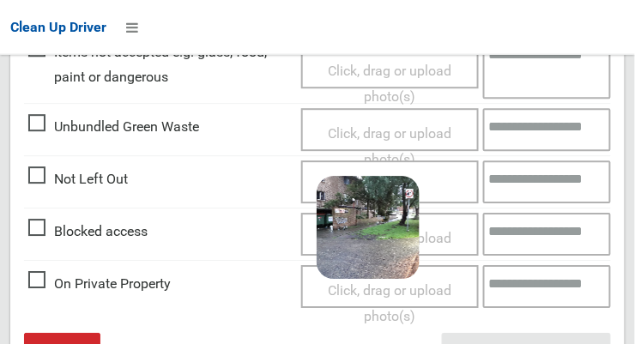
click at [462, 163] on div "Click, drag or upload photo(s) 3.5 MB 2025-08-1906.29.537330877232013450062.jpg…" at bounding box center [389, 182] width 177 height 43
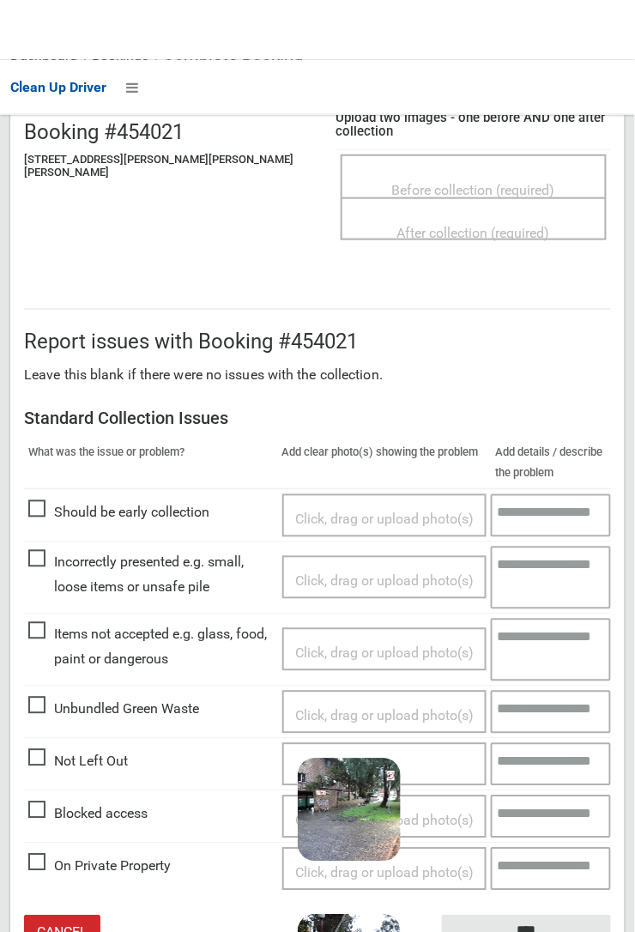
scroll to position [124, 0]
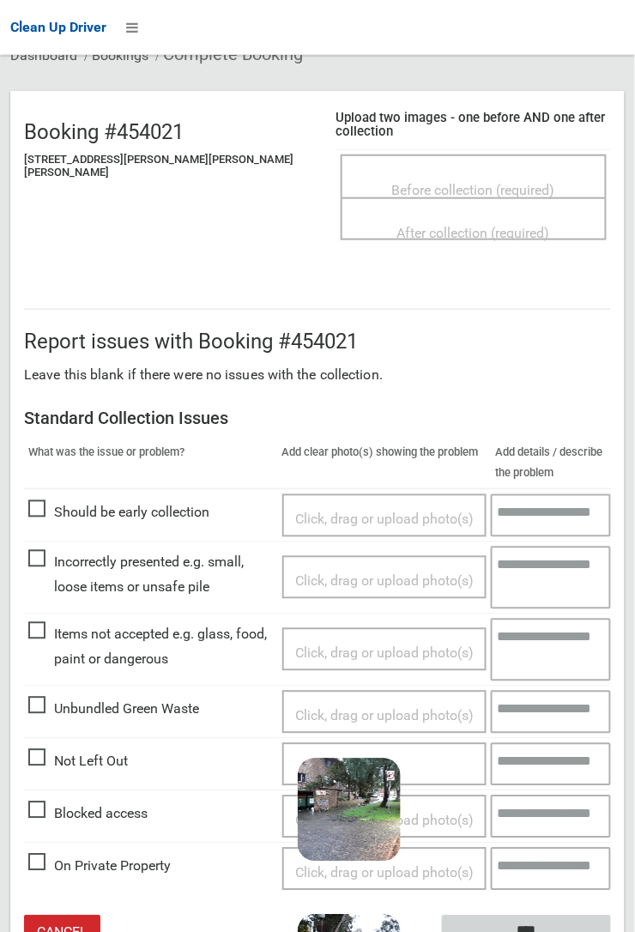
click at [611, 343] on input "****" at bounding box center [526, 932] width 169 height 32
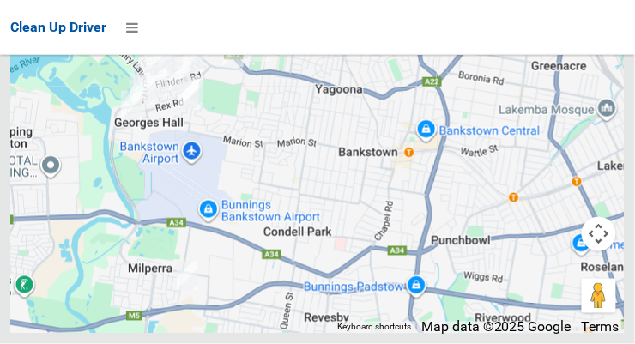
scroll to position [9444, 0]
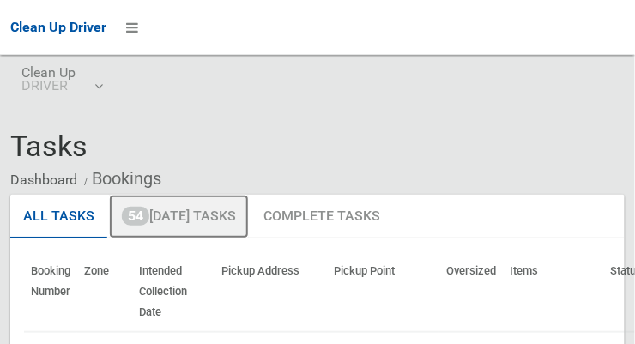
click at [208, 219] on link "54 Today's Tasks" at bounding box center [179, 217] width 140 height 45
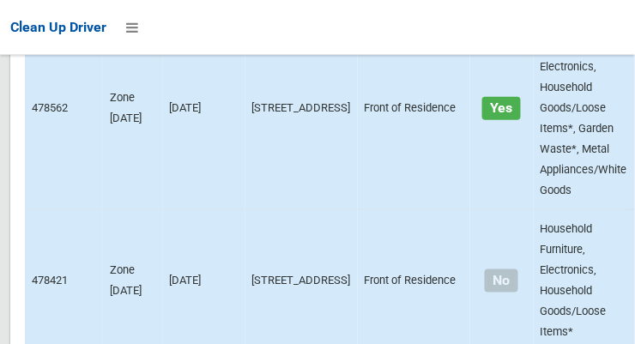
scroll to position [12338, 0]
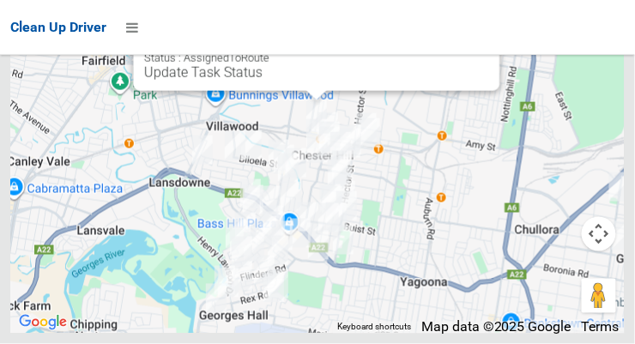
click at [263, 81] on link "Update Task Status" at bounding box center [203, 72] width 118 height 16
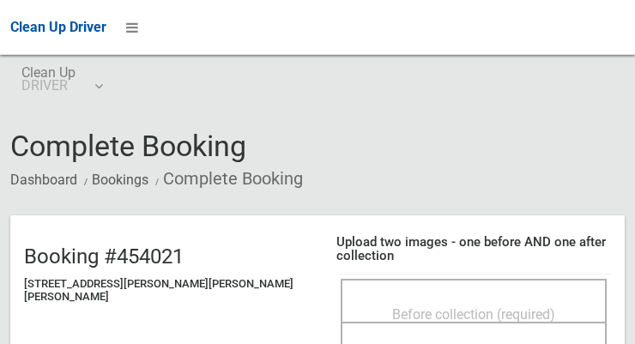
click at [392, 306] on span "Before collection (required)" at bounding box center [473, 314] width 163 height 16
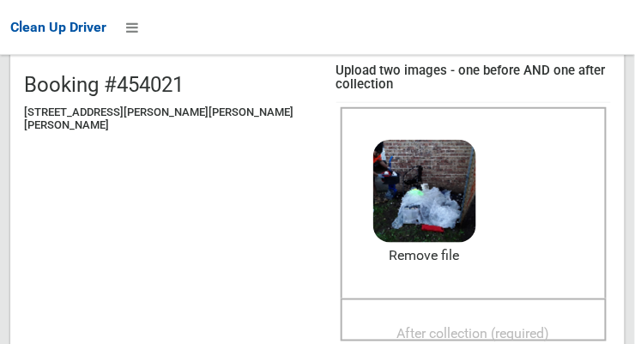
scroll to position [214, 0]
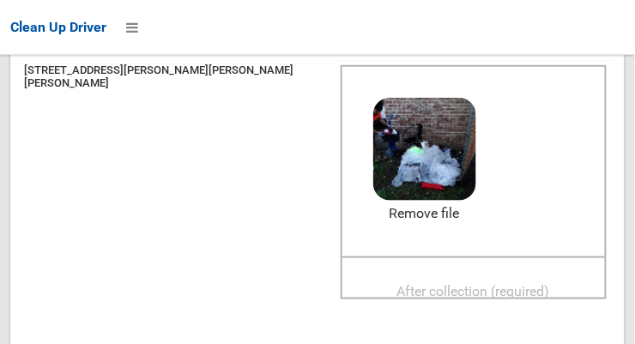
click at [468, 284] on span "After collection (required)" at bounding box center [473, 292] width 153 height 16
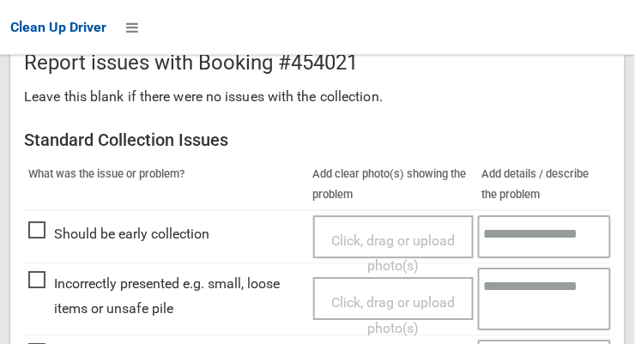
scroll to position [1034, 0]
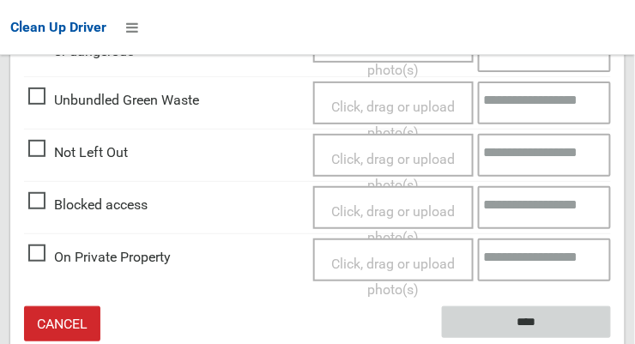
click at [582, 307] on input "****" at bounding box center [526, 322] width 169 height 32
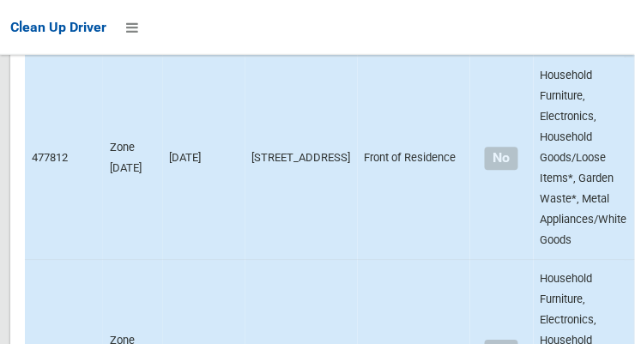
scroll to position [12338, 0]
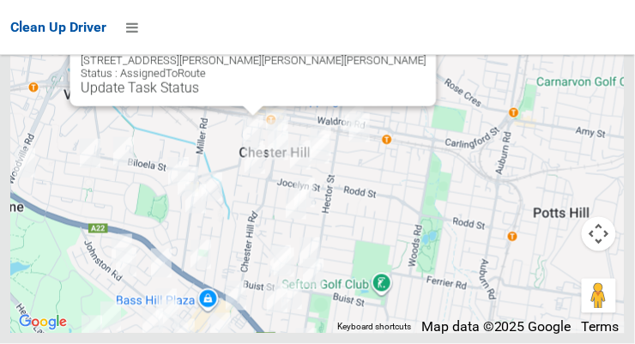
click at [199, 96] on link "Update Task Status" at bounding box center [140, 88] width 118 height 16
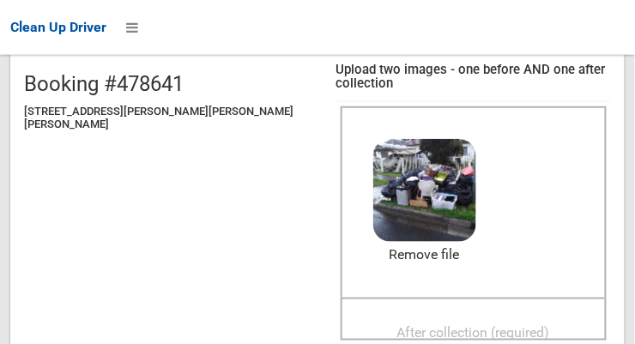
scroll to position [179, 0]
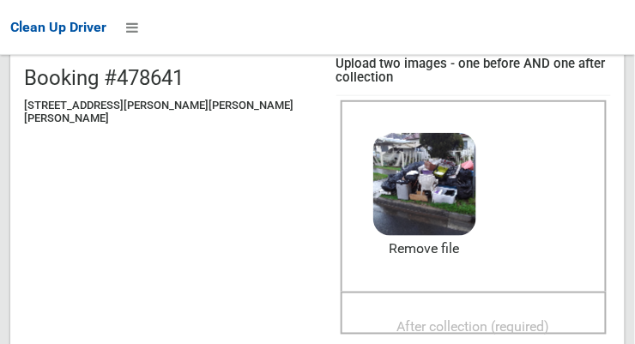
click at [489, 319] on span "After collection (required)" at bounding box center [473, 327] width 153 height 16
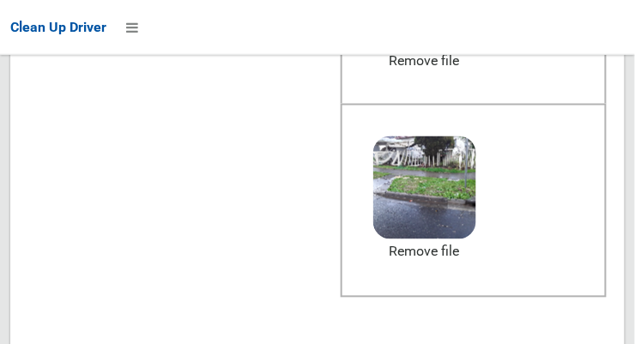
scroll to position [1552, 0]
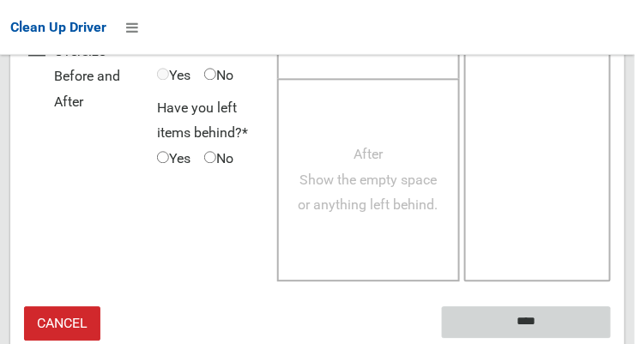
click at [579, 307] on input "****" at bounding box center [526, 323] width 169 height 32
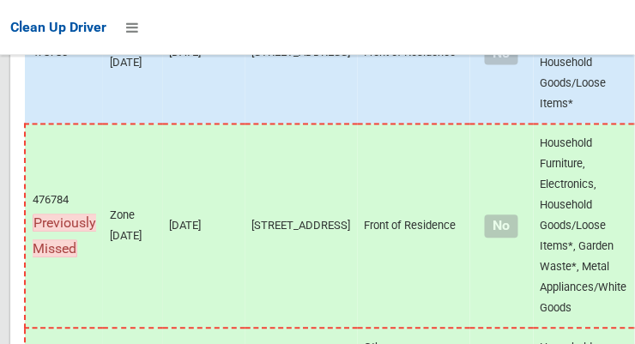
scroll to position [12338, 0]
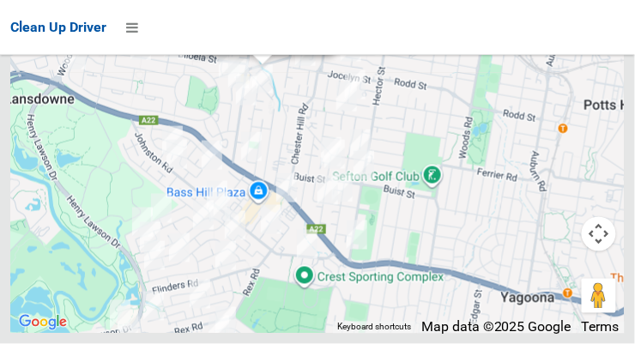
click at [263, 45] on link "Update Task Status" at bounding box center [259, 36] width 118 height 16
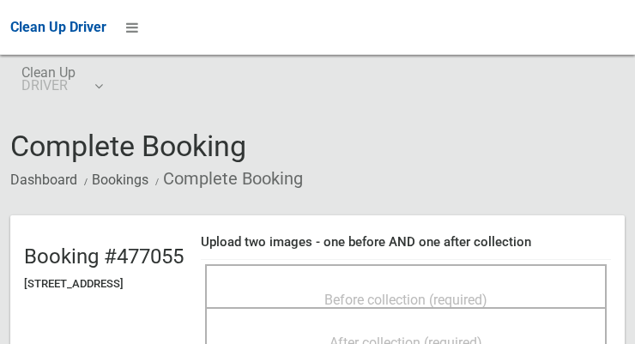
click at [373, 294] on span "Before collection (required)" at bounding box center [406, 300] width 163 height 16
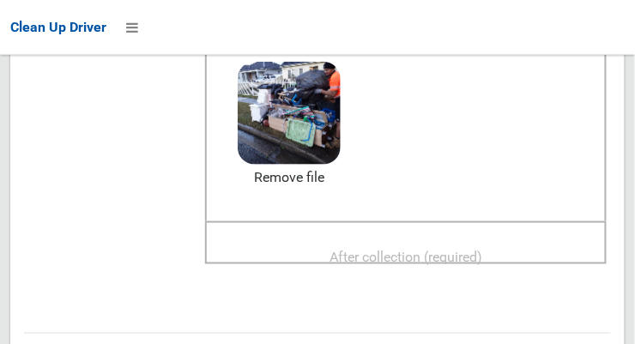
scroll to position [234, 0]
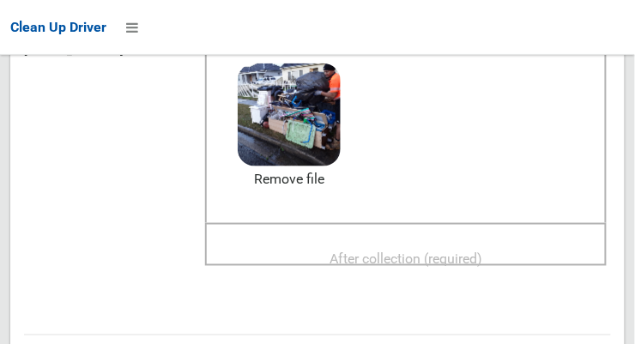
click at [477, 251] on span "After collection (required)" at bounding box center [406, 259] width 153 height 16
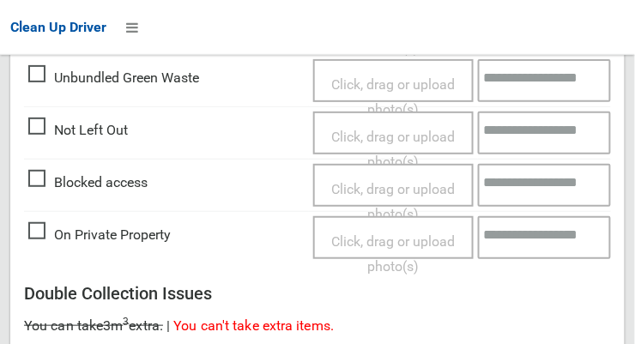
scroll to position [1552, 0]
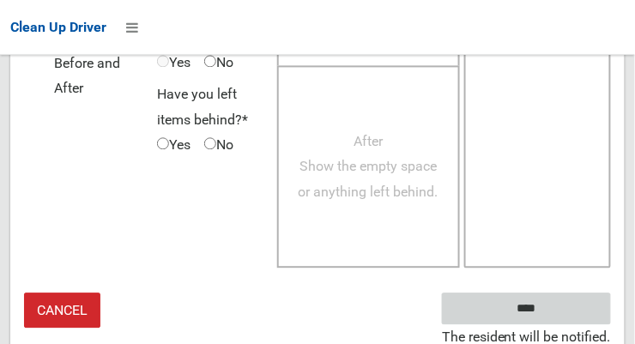
click at [580, 294] on input "****" at bounding box center [526, 309] width 169 height 32
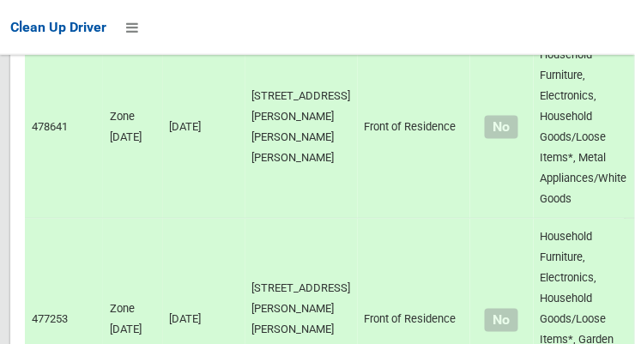
scroll to position [12338, 0]
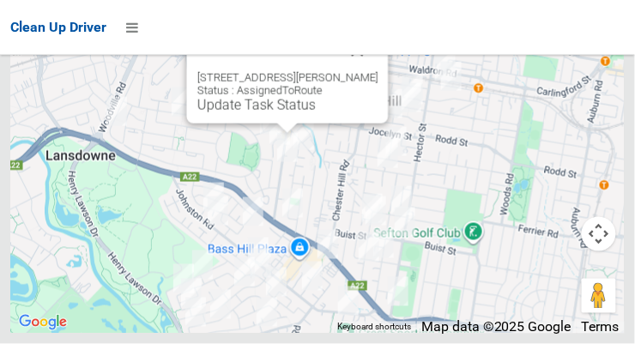
click at [370, 71] on button "Close" at bounding box center [357, 50] width 41 height 41
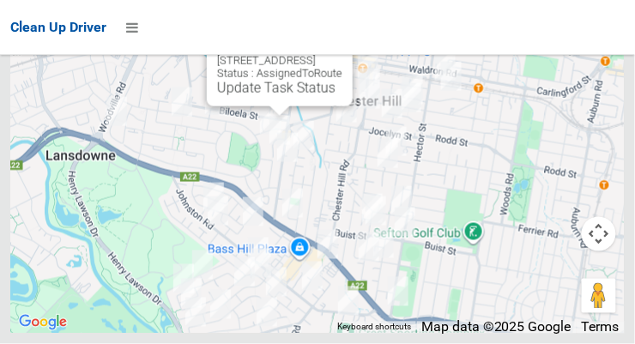
click at [276, 96] on link "Update Task Status" at bounding box center [276, 88] width 118 height 16
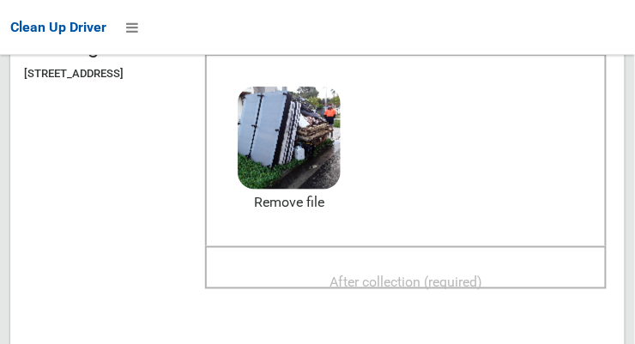
scroll to position [209, 0]
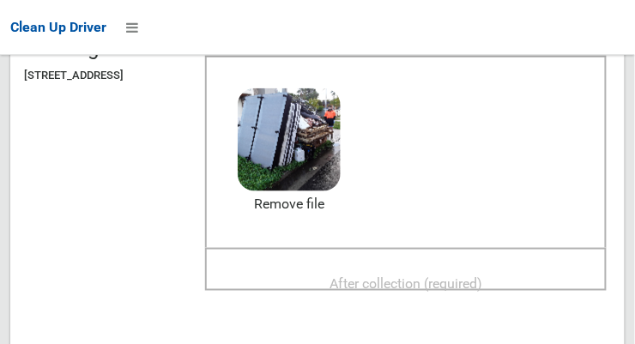
click at [463, 276] on span "After collection (required)" at bounding box center [406, 284] width 153 height 16
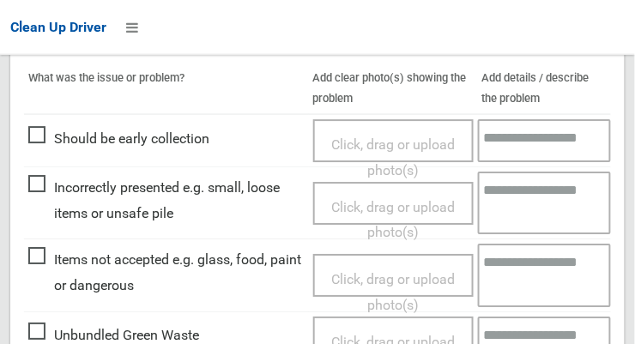
scroll to position [788, 0]
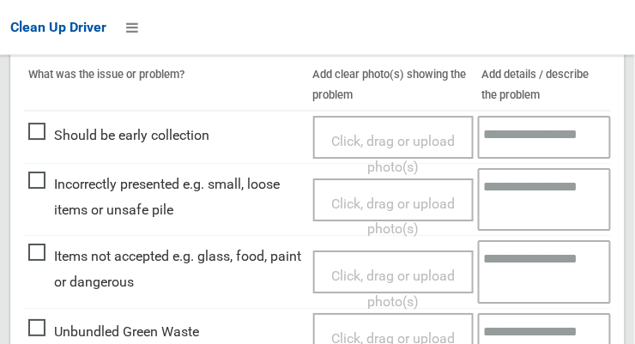
click at [373, 271] on span "Click, drag or upload photo(s)" at bounding box center [393, 289] width 124 height 42
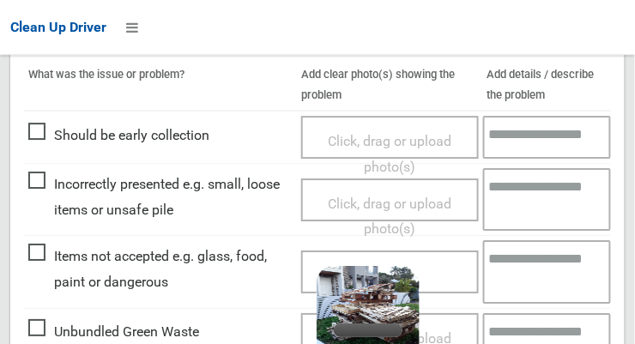
click at [460, 272] on div "Click, drag or upload photo(s) 3.3 MB 2025-08-1907.05.236840429164046576598.jpg…" at bounding box center [389, 272] width 177 height 43
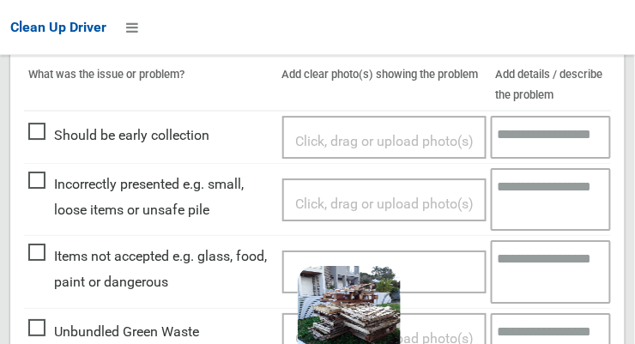
click at [540, 265] on textarea at bounding box center [551, 271] width 120 height 63
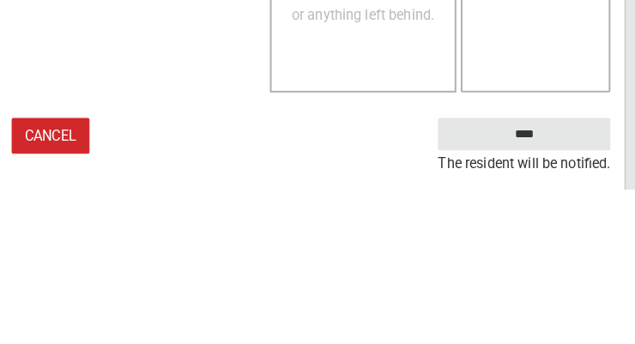
scroll to position [1590, 0]
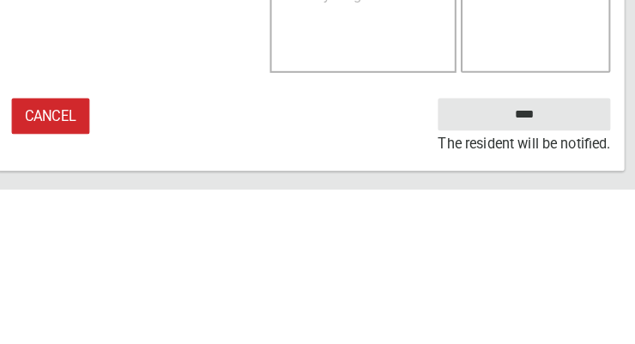
type textarea "**********"
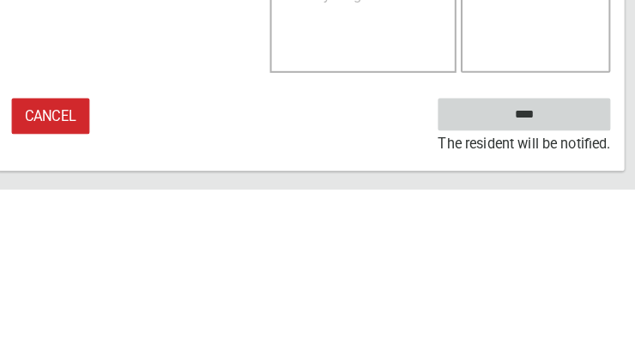
click at [576, 270] on input "****" at bounding box center [526, 271] width 169 height 32
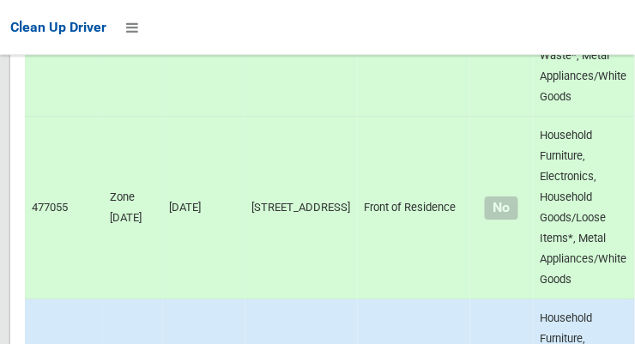
scroll to position [12338, 0]
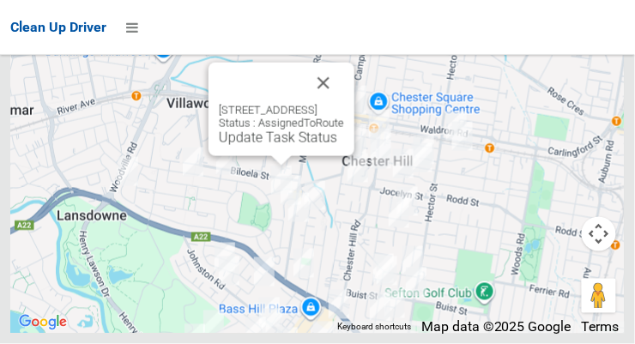
click at [277, 146] on link "Update Task Status" at bounding box center [278, 138] width 118 height 16
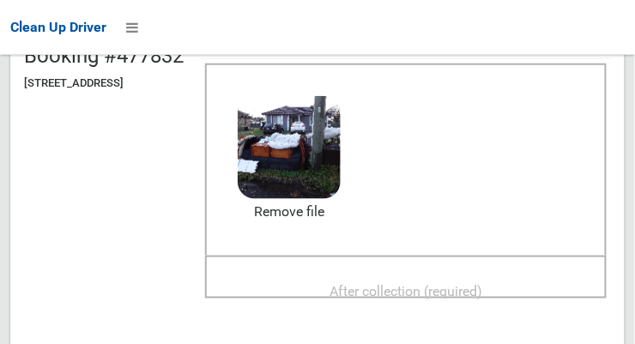
scroll to position [206, 0]
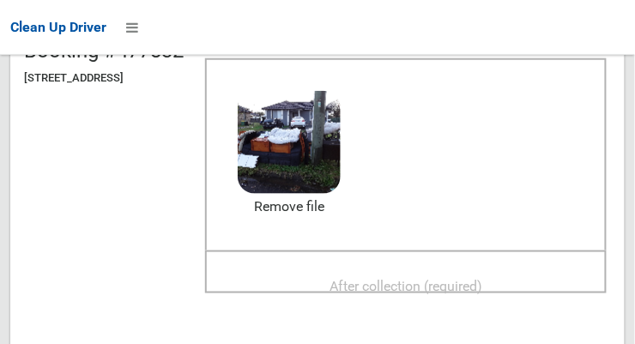
click at [482, 287] on span "After collection (required)" at bounding box center [406, 286] width 153 height 16
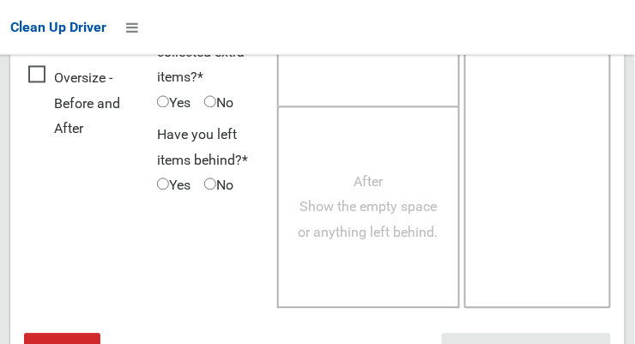
scroll to position [1552, 0]
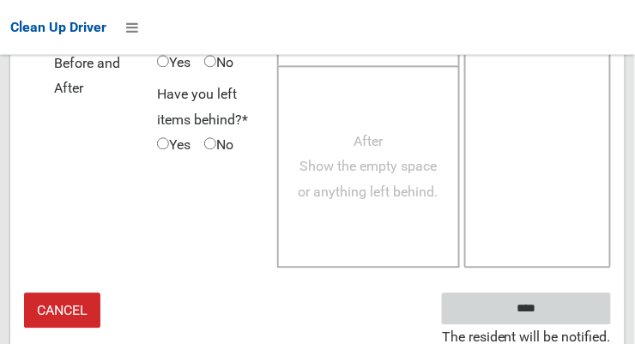
click at [574, 307] on input "****" at bounding box center [526, 309] width 169 height 32
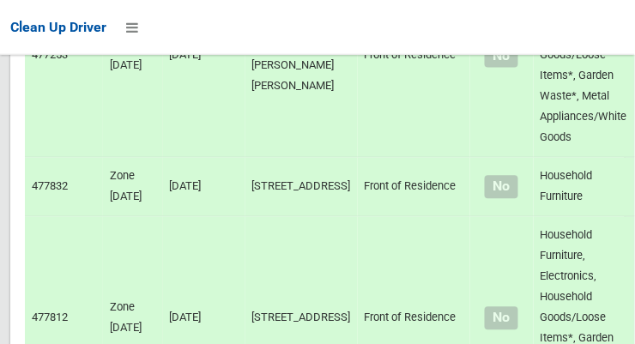
scroll to position [12338, 0]
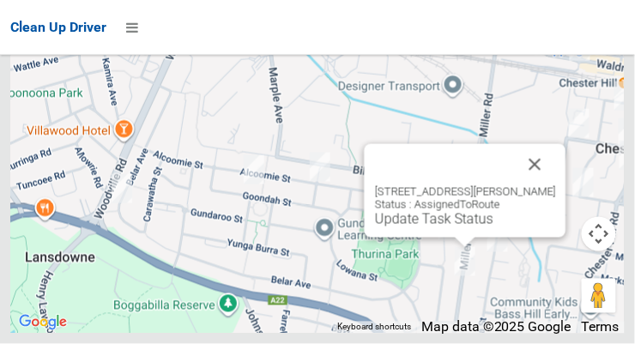
click at [533, 185] on button "Close" at bounding box center [535, 164] width 41 height 41
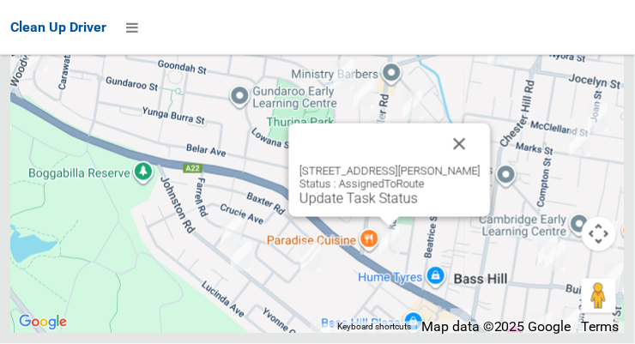
click at [481, 165] on button "Close" at bounding box center [460, 144] width 41 height 41
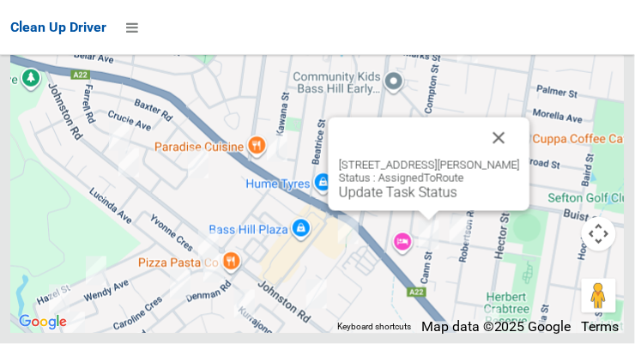
click at [507, 159] on button "Close" at bounding box center [499, 138] width 41 height 41
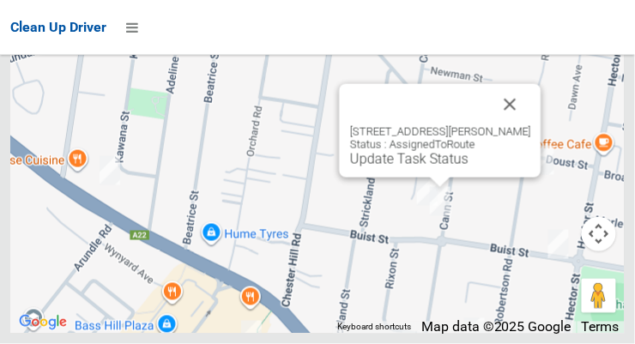
click at [514, 125] on button "Close" at bounding box center [510, 104] width 41 height 41
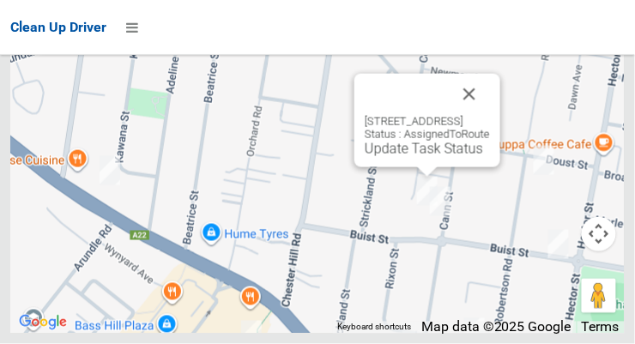
click at [490, 115] on button "Close" at bounding box center [469, 94] width 41 height 41
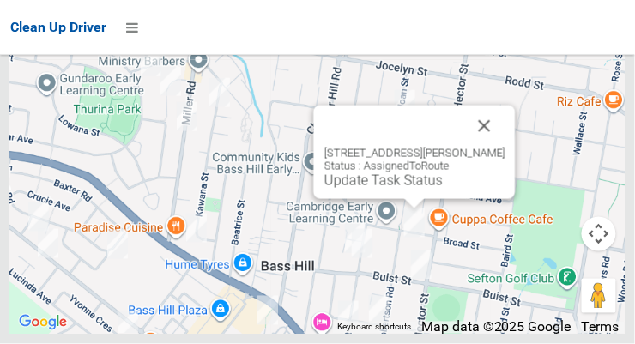
click at [495, 147] on button "Close" at bounding box center [484, 126] width 41 height 41
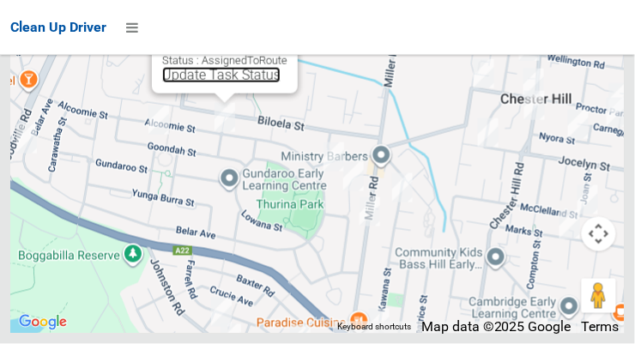
click at [221, 83] on link "Update Task Status" at bounding box center [221, 75] width 118 height 16
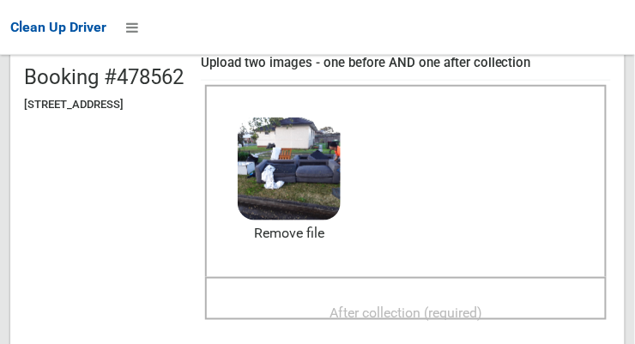
scroll to position [180, 0]
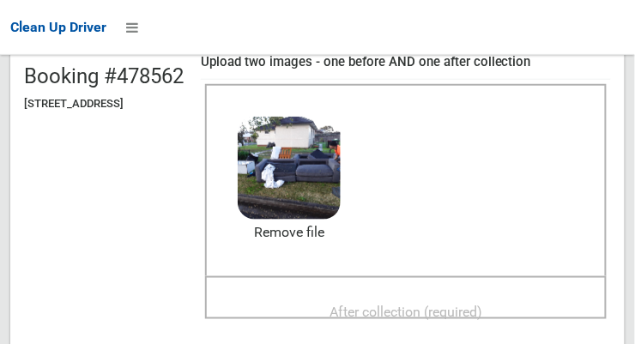
click at [455, 304] on span "After collection (required)" at bounding box center [406, 312] width 153 height 16
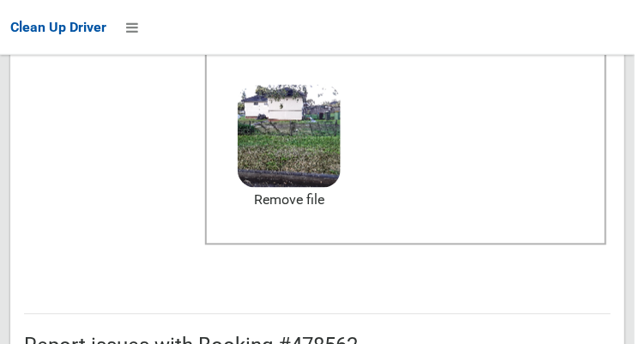
scroll to position [1552, 0]
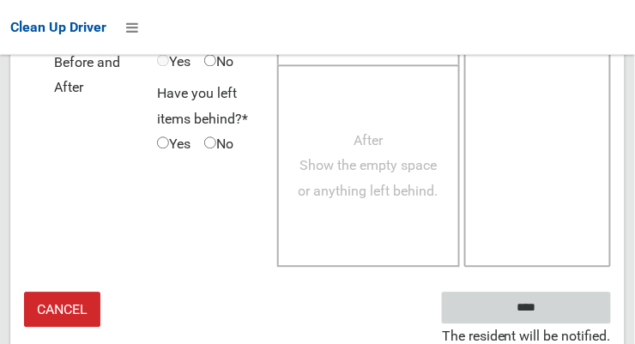
click at [580, 311] on input "****" at bounding box center [526, 309] width 169 height 32
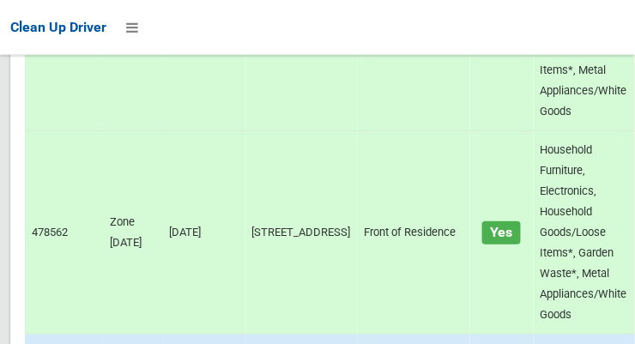
scroll to position [12338, 0]
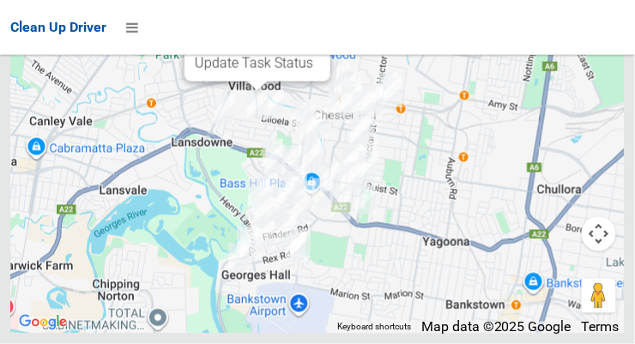
click at [253, 71] on link "Update Task Status" at bounding box center [254, 63] width 118 height 16
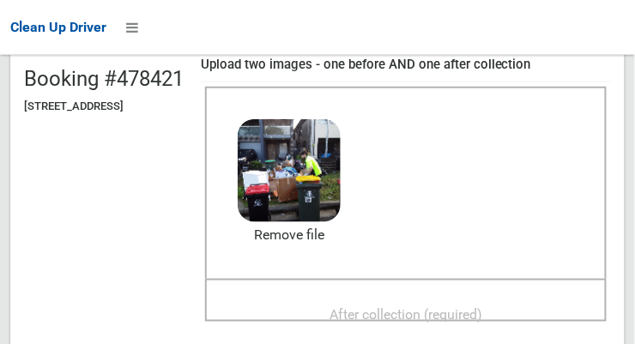
scroll to position [177, 0]
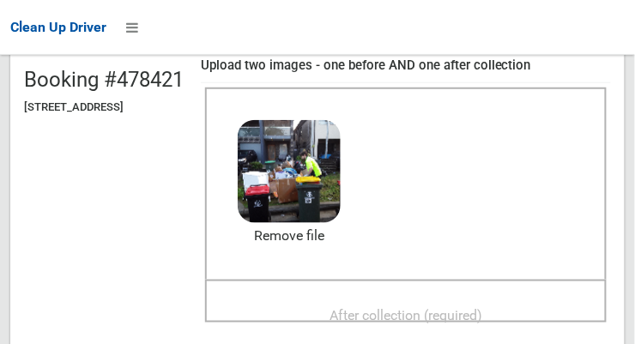
click at [460, 307] on span "After collection (required)" at bounding box center [406, 315] width 153 height 16
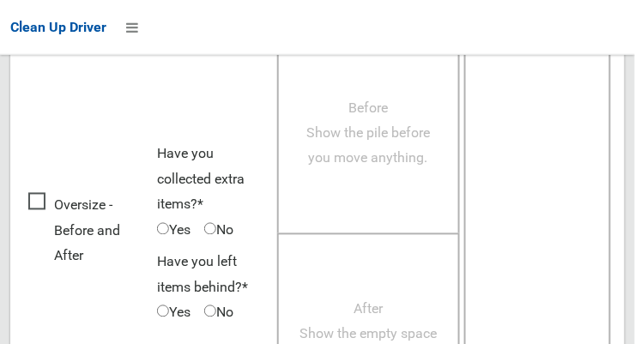
scroll to position [1552, 0]
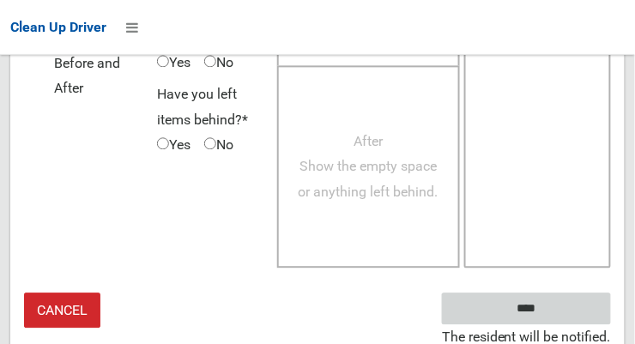
click at [573, 304] on input "****" at bounding box center [526, 309] width 169 height 32
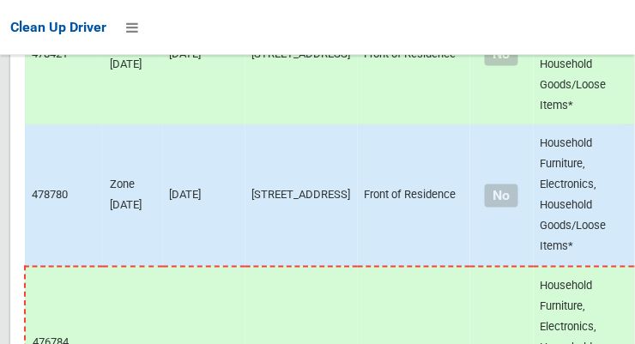
scroll to position [12338, 0]
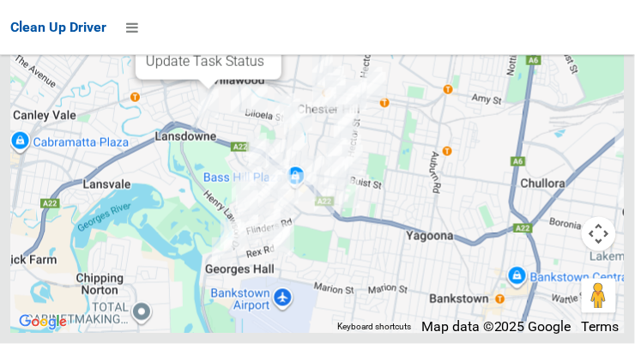
click at [206, 70] on link "Update Task Status" at bounding box center [205, 61] width 118 height 16
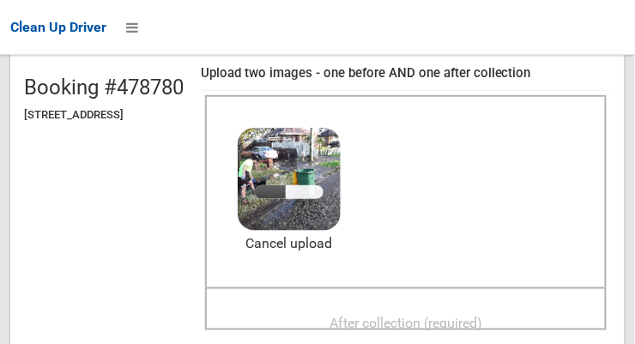
scroll to position [191, 0]
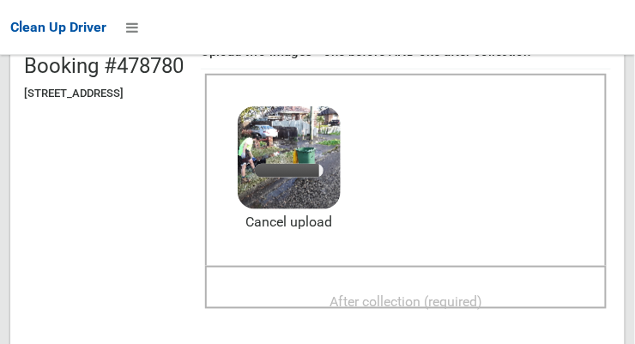
click at [467, 294] on span "After collection (required)" at bounding box center [406, 302] width 153 height 16
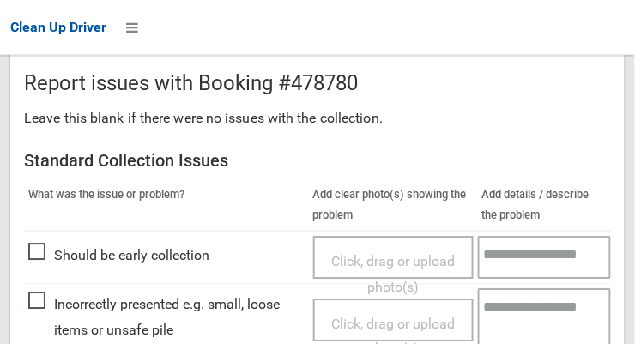
scroll to position [1552, 0]
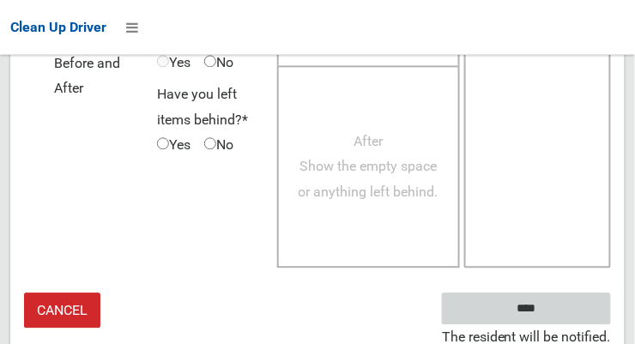
click at [568, 296] on input "****" at bounding box center [526, 309] width 169 height 32
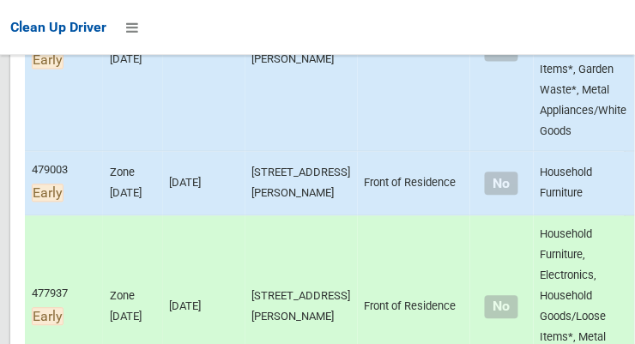
scroll to position [449, 0]
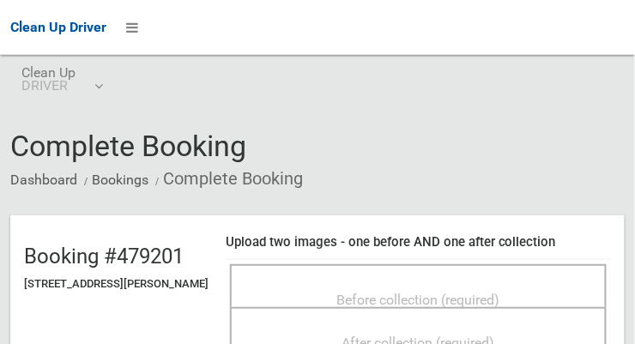
click at [455, 292] on span "Before collection (required)" at bounding box center [418, 300] width 163 height 16
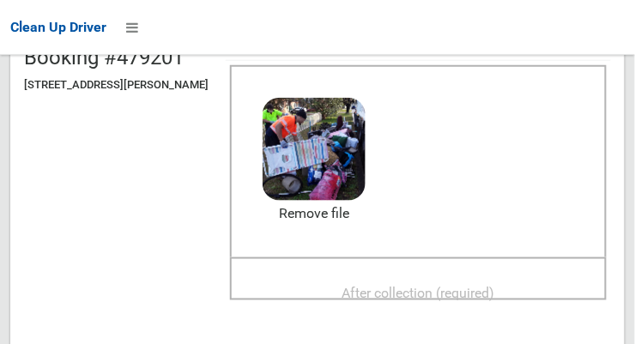
scroll to position [197, 0]
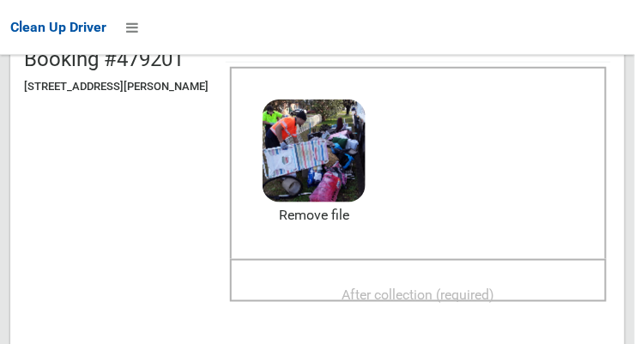
click at [482, 295] on span "After collection (required)" at bounding box center [419, 295] width 153 height 16
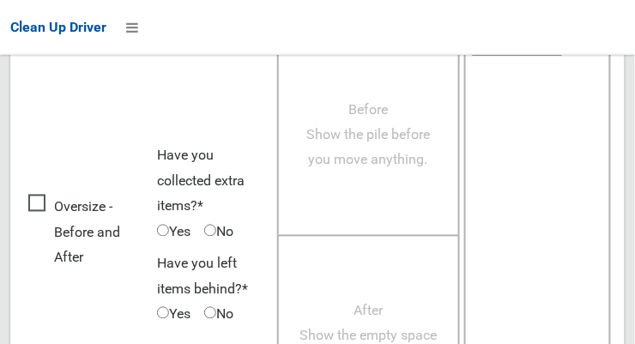
scroll to position [1552, 0]
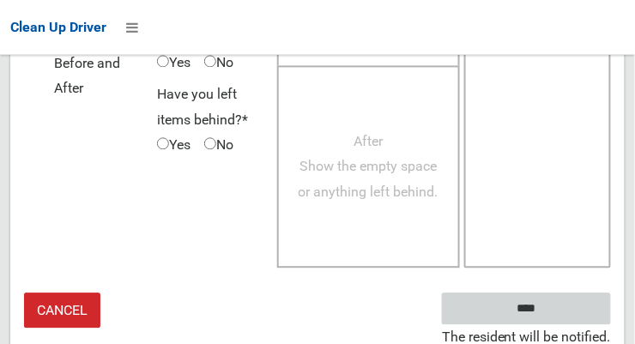
click at [565, 306] on input "****" at bounding box center [526, 309] width 169 height 32
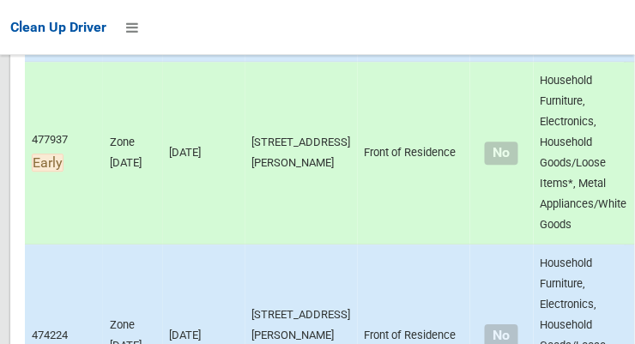
scroll to position [623, 0]
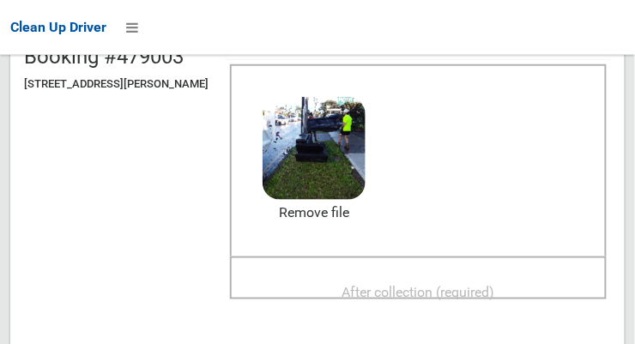
scroll to position [214, 0]
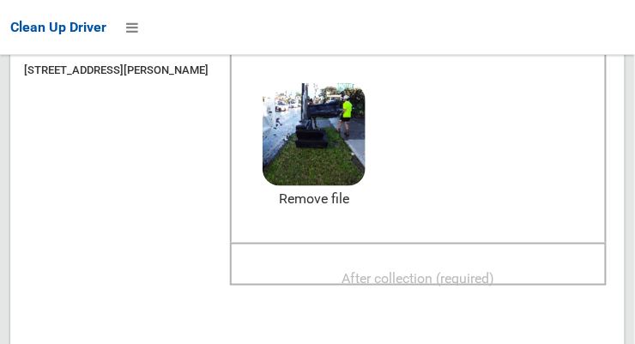
click at [476, 270] on span "After collection (required)" at bounding box center [419, 278] width 153 height 16
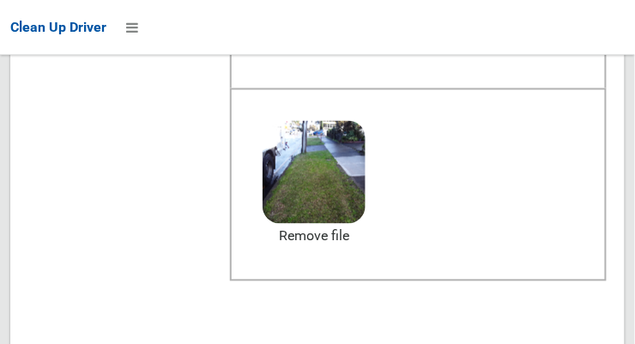
scroll to position [1552, 0]
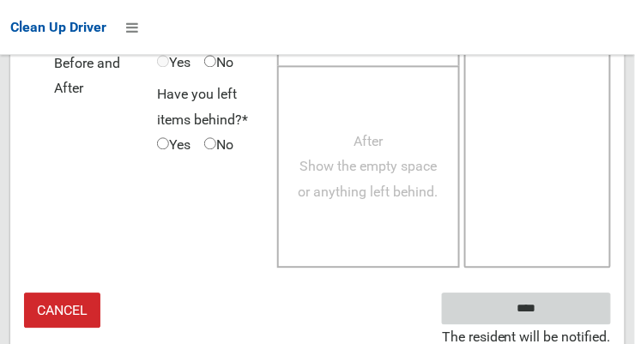
click at [561, 303] on input "****" at bounding box center [526, 309] width 169 height 32
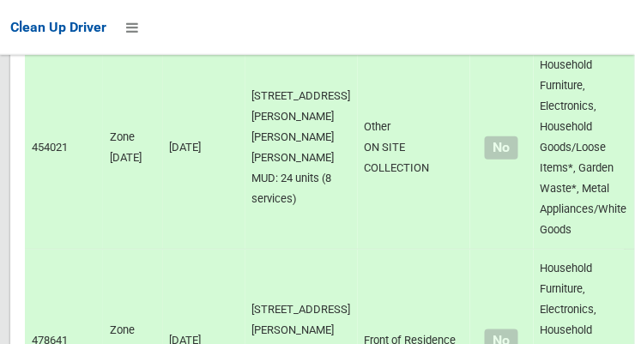
scroll to position [12338, 0]
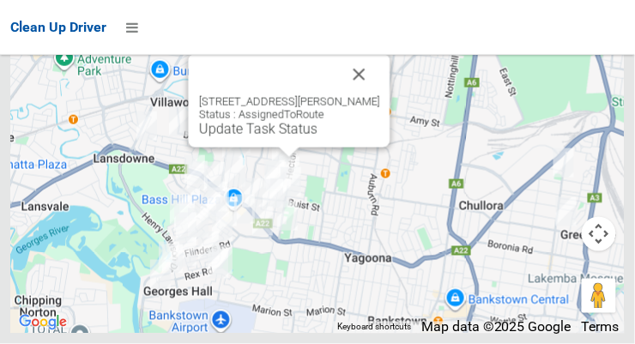
click at [380, 95] on button "Close" at bounding box center [359, 74] width 41 height 41
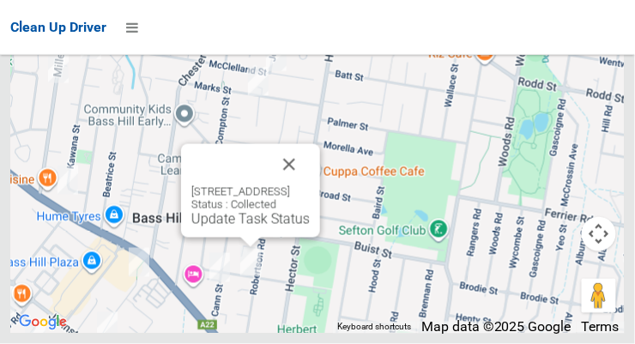
click at [310, 185] on button "Close" at bounding box center [289, 164] width 41 height 41
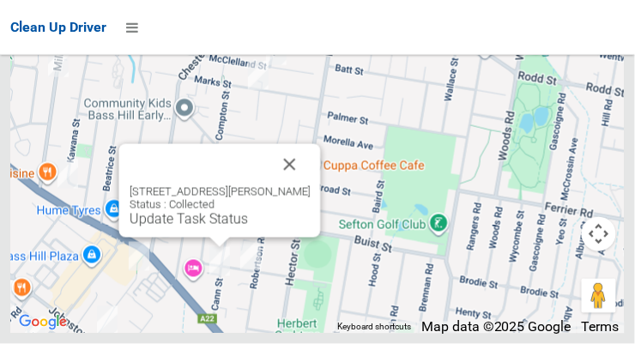
click at [295, 185] on button "Close" at bounding box center [290, 164] width 41 height 41
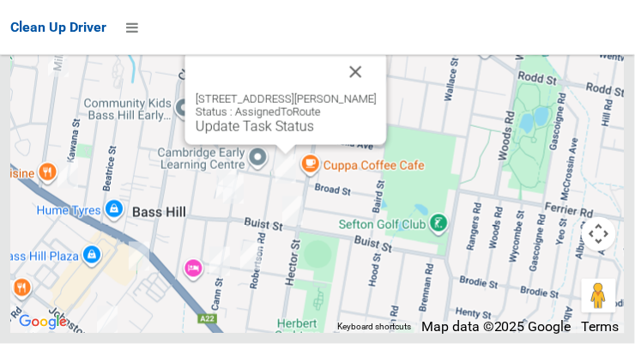
click at [377, 93] on button "Close" at bounding box center [356, 72] width 41 height 41
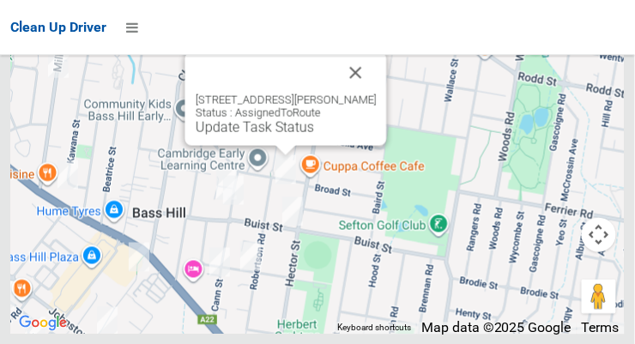
scroll to position [11998, 0]
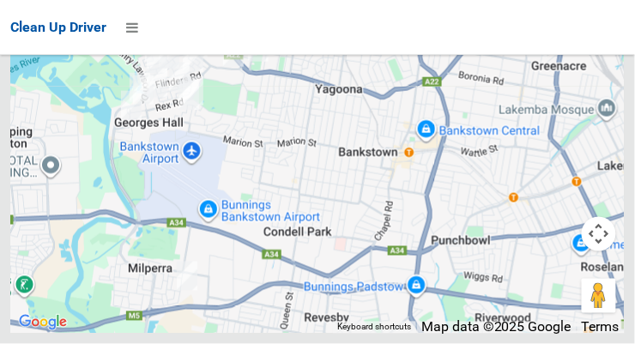
scroll to position [12337, 0]
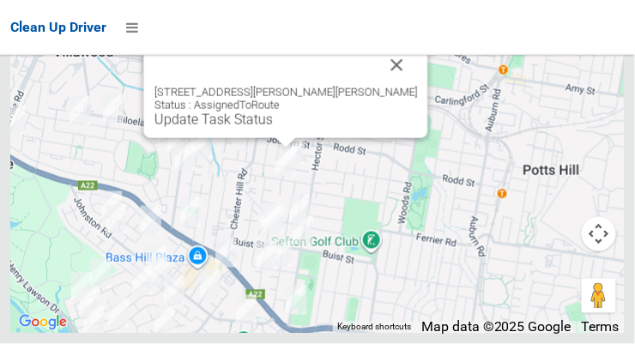
click at [379, 86] on button "Close" at bounding box center [397, 65] width 41 height 41
click at [391, 108] on div "33 Marks Street, CHESTER HILL NSW 2162 Status : AssignedToRoute Update Task Sta…" at bounding box center [286, 92] width 284 height 94
click at [385, 86] on button "Close" at bounding box center [397, 65] width 41 height 41
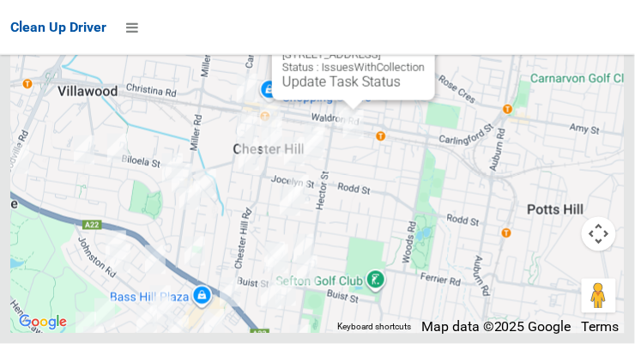
click at [425, 48] on button "Close" at bounding box center [404, 27] width 41 height 41
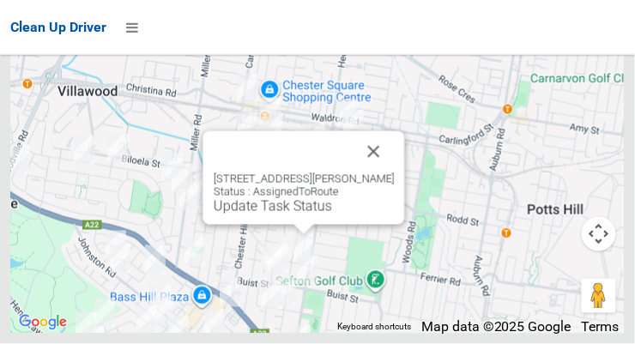
click at [381, 173] on button "Close" at bounding box center [374, 151] width 41 height 41
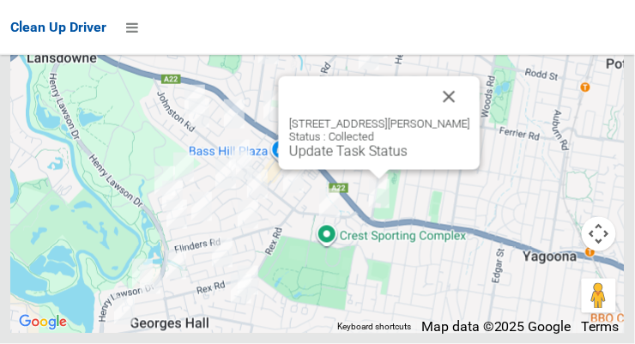
click at [458, 118] on button "Close" at bounding box center [449, 96] width 41 height 41
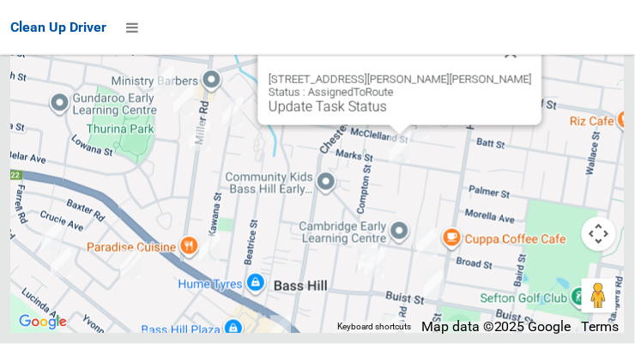
click at [500, 73] on button "Close" at bounding box center [511, 52] width 41 height 41
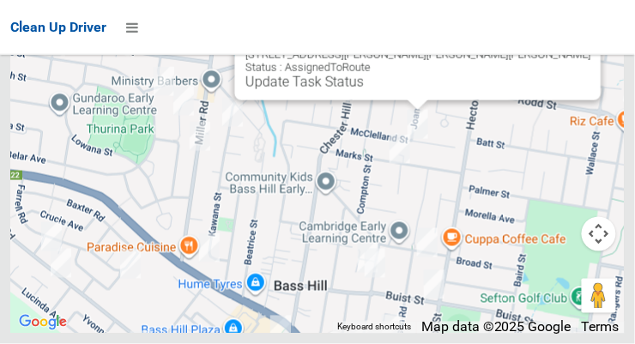
click at [550, 48] on button "Close" at bounding box center [570, 27] width 41 height 41
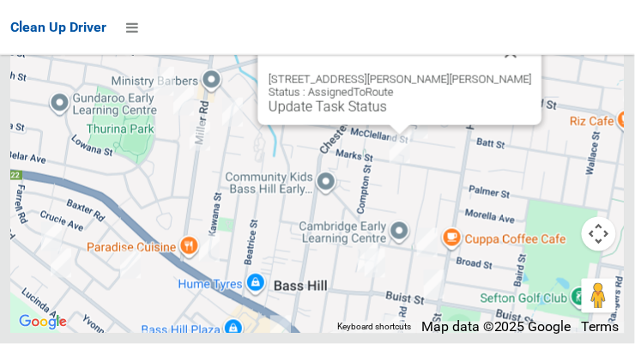
click at [387, 115] on link "Update Task Status" at bounding box center [328, 107] width 118 height 16
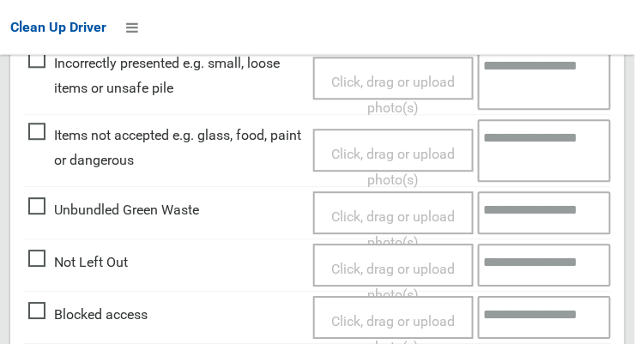
scroll to position [628, 0]
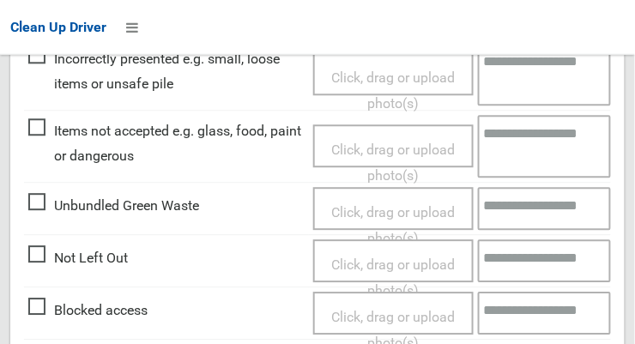
click at [416, 258] on span "Click, drag or upload photo(s)" at bounding box center [393, 279] width 124 height 42
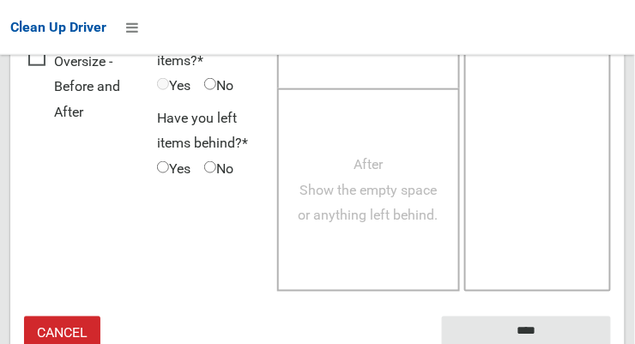
scroll to position [1253, 0]
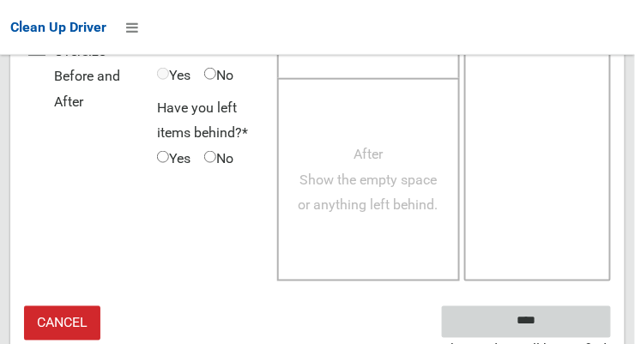
click at [573, 306] on input "****" at bounding box center [526, 322] width 169 height 32
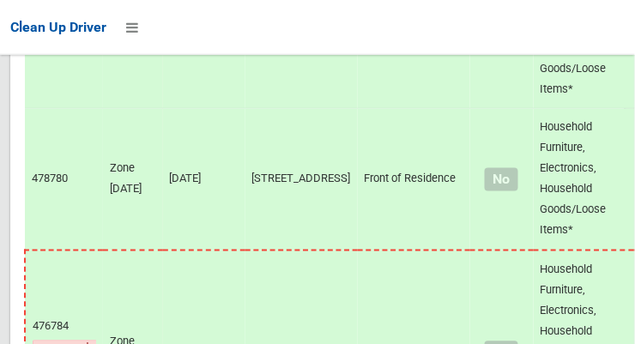
scroll to position [12338, 0]
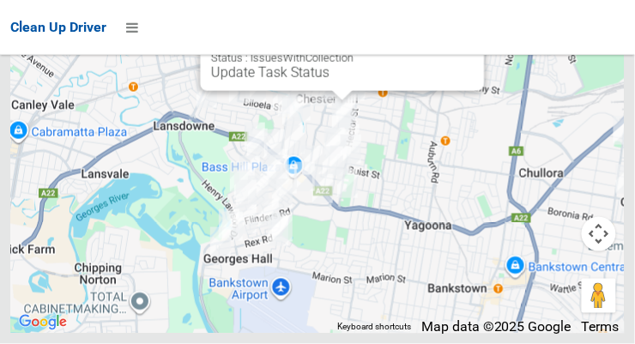
click at [434, 39] on button "Close" at bounding box center [454, 17] width 41 height 41
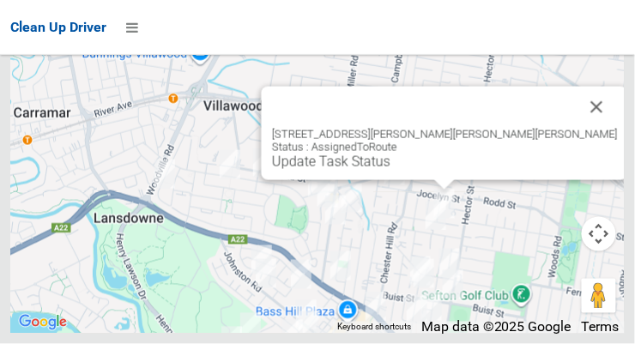
click at [391, 170] on link "Update Task Status" at bounding box center [331, 162] width 118 height 16
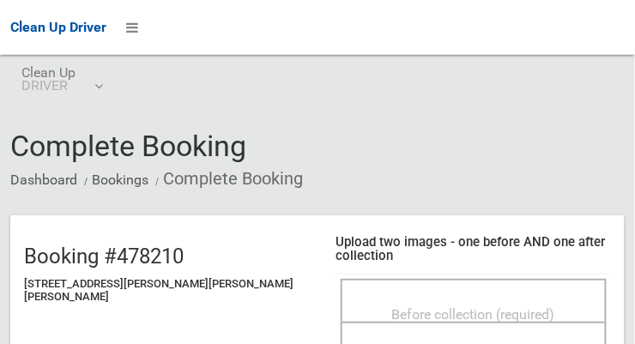
click at [418, 306] on span "Before collection (required)" at bounding box center [473, 314] width 163 height 16
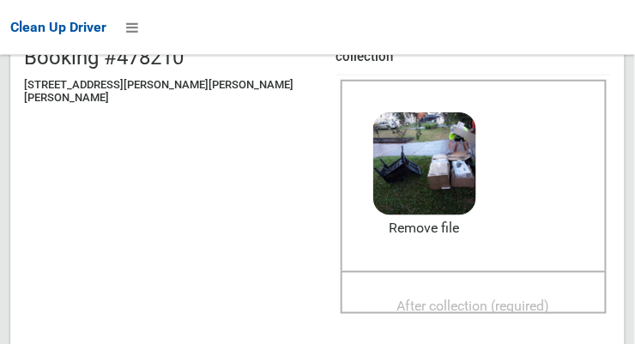
scroll to position [214, 0]
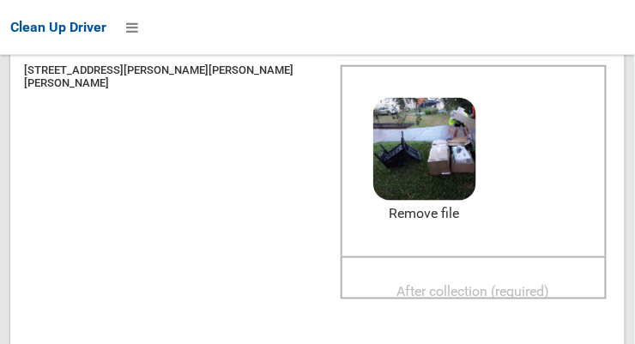
click at [476, 284] on span "After collection (required)" at bounding box center [473, 292] width 153 height 16
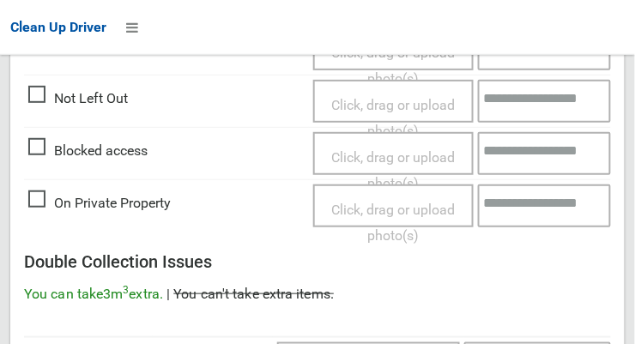
scroll to position [1552, 0]
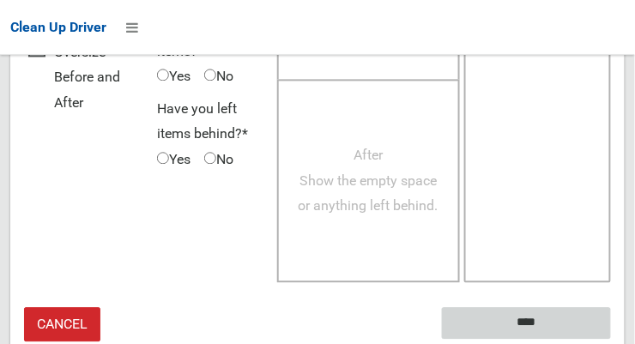
click at [552, 308] on input "****" at bounding box center [526, 323] width 169 height 32
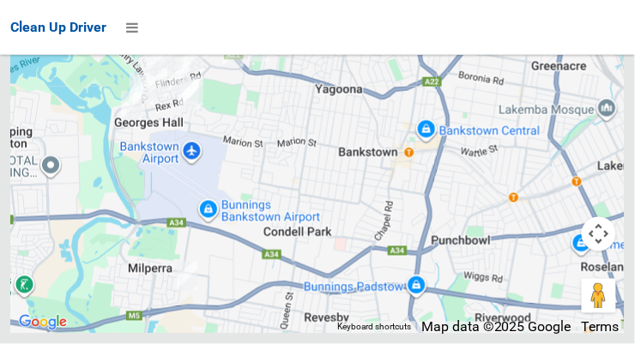
scroll to position [12338, 0]
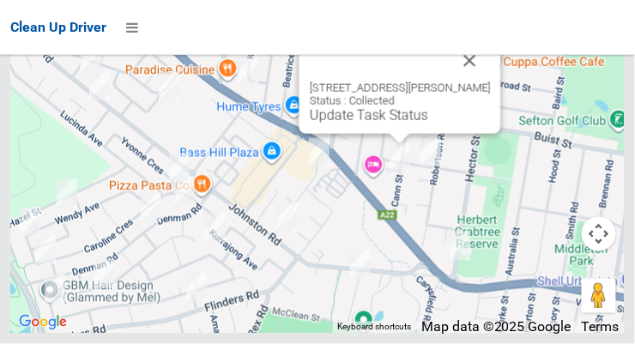
click at [471, 82] on button "Close" at bounding box center [470, 60] width 41 height 41
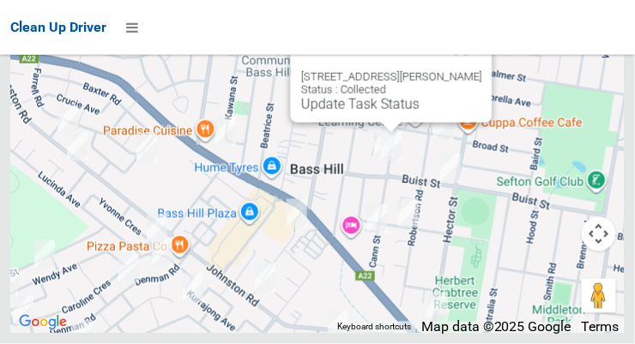
click at [466, 70] on button "Close" at bounding box center [461, 49] width 41 height 41
